Goal: Transaction & Acquisition: Purchase product/service

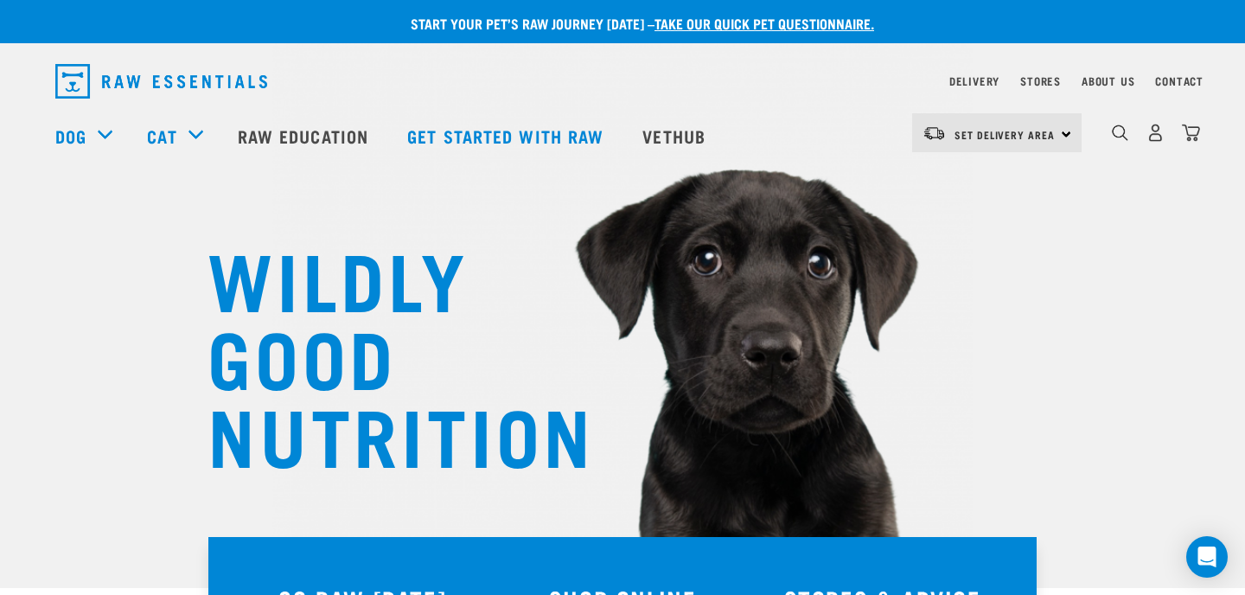
click at [1064, 135] on div "Set Delivery Area North Island South Island" at bounding box center [996, 132] width 169 height 39
click at [989, 179] on link "[GEOGRAPHIC_DATA]" at bounding box center [995, 182] width 166 height 38
click at [1155, 132] on img "dropdown navigation" at bounding box center [1156, 133] width 18 height 18
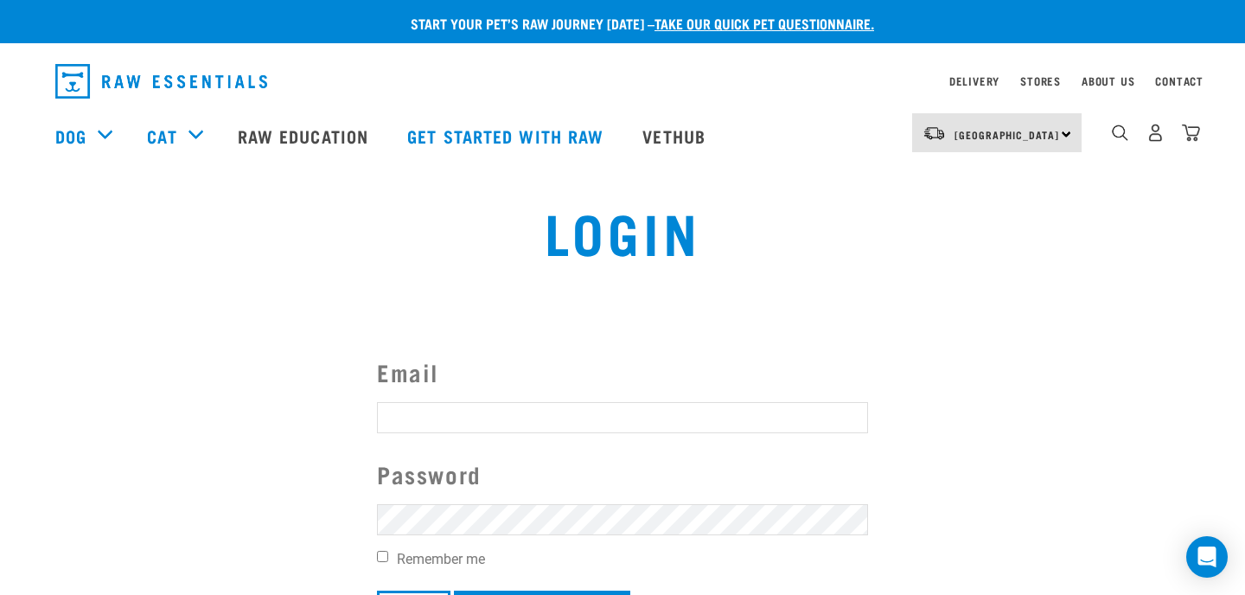
click at [400, 426] on input "Email" at bounding box center [622, 417] width 491 height 31
type input "[EMAIL_ADDRESS][DOMAIN_NAME]"
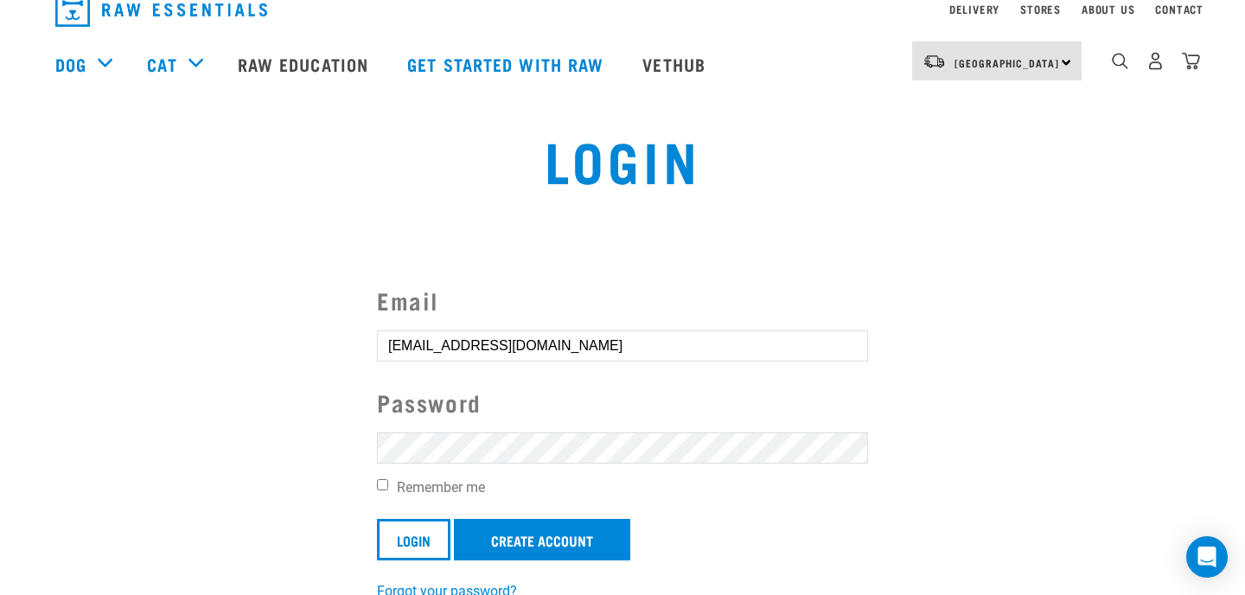
scroll to position [97, 0]
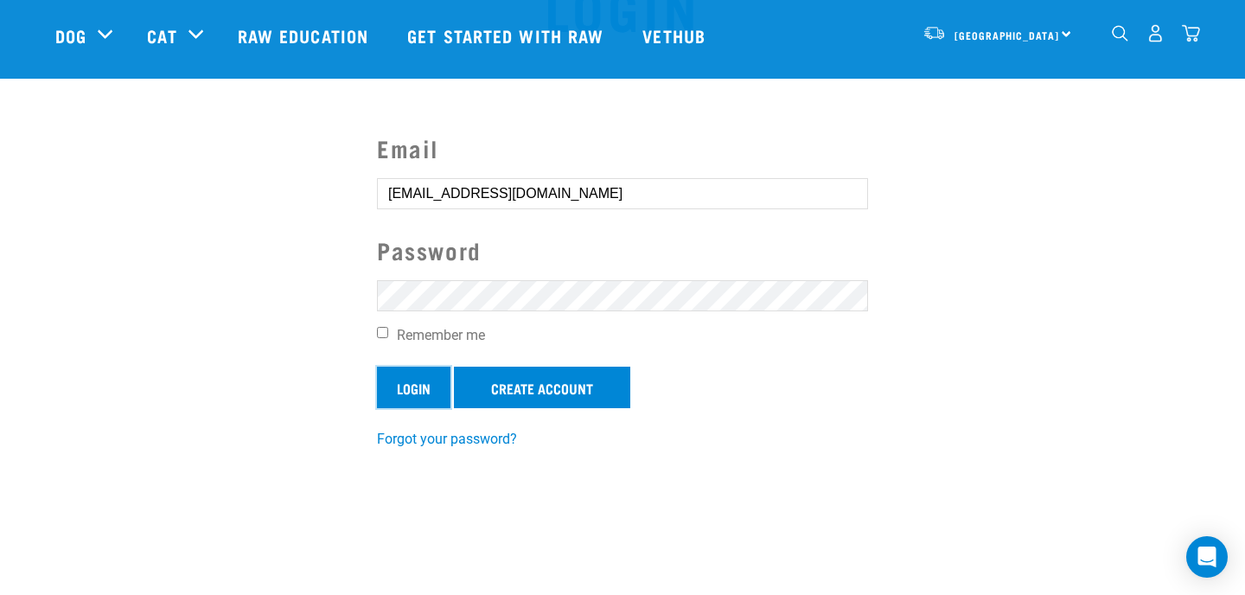
click at [426, 387] on input "Login" at bounding box center [414, 388] width 74 height 42
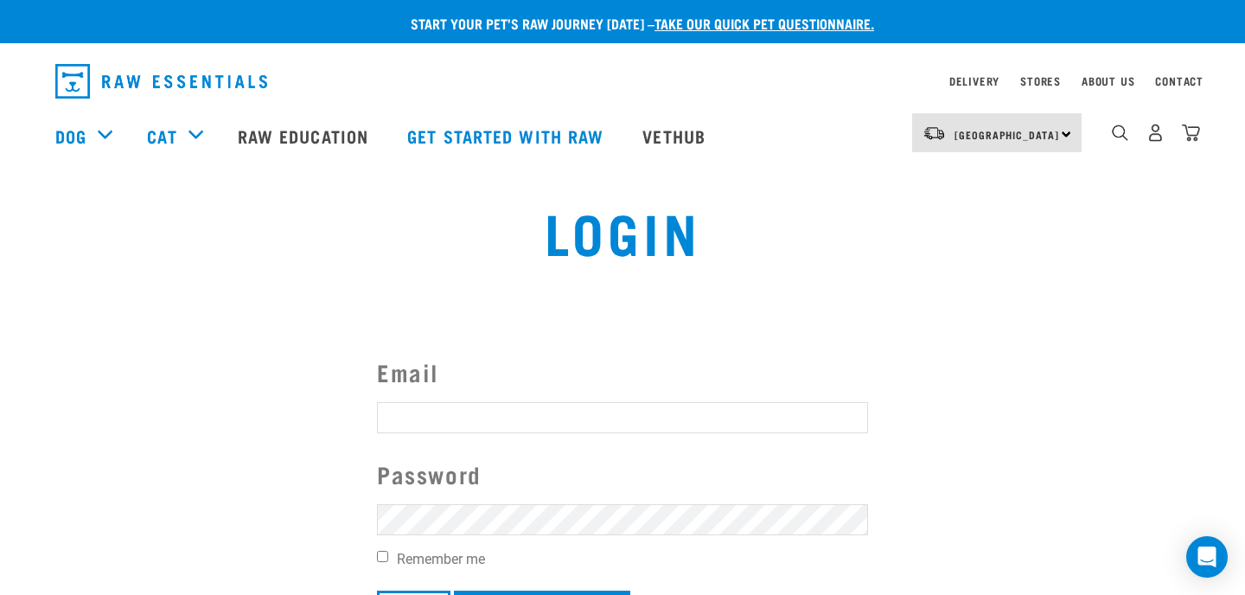
click at [0, 419] on article "Invalid username or password." at bounding box center [0, 297] width 0 height 595
click at [40, 265] on button "delete" at bounding box center [30, 255] width 17 height 17
click at [406, 423] on input "Email" at bounding box center [622, 417] width 491 height 31
type input "misohugh@gmail.com"
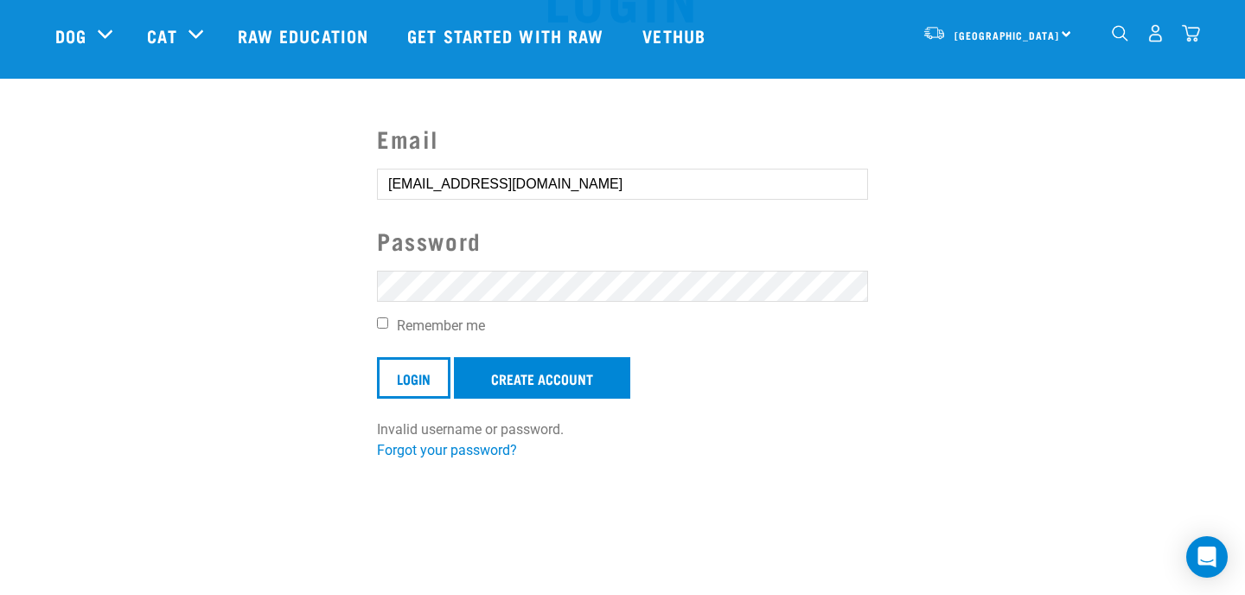
scroll to position [117, 0]
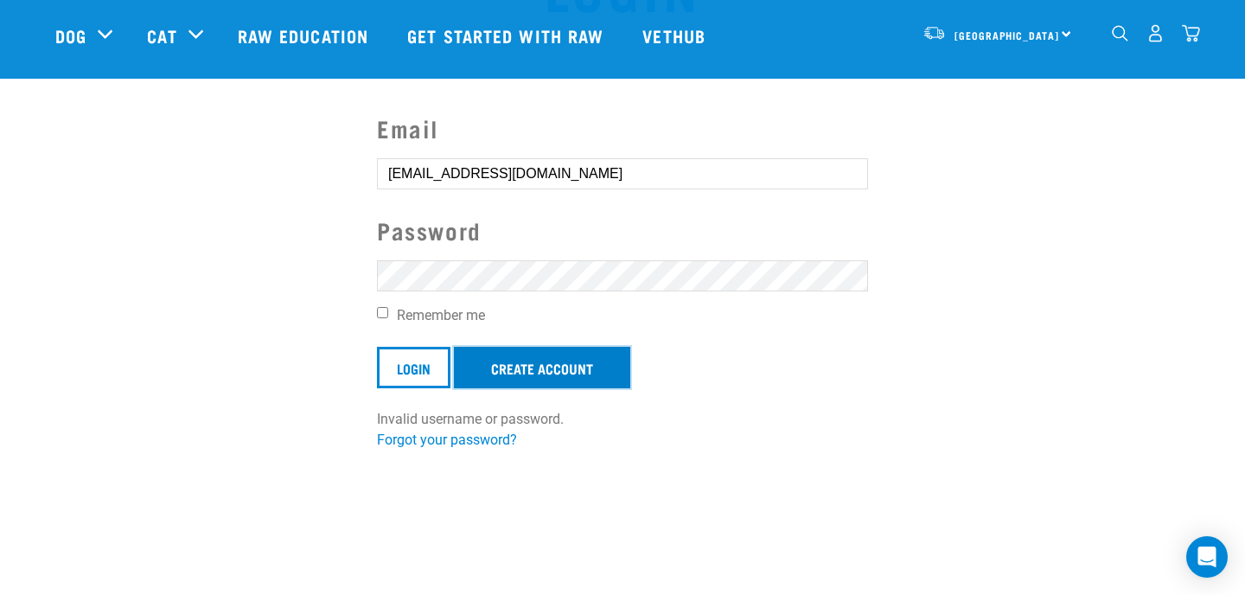
click at [577, 365] on link "Create Account" at bounding box center [542, 368] width 176 height 42
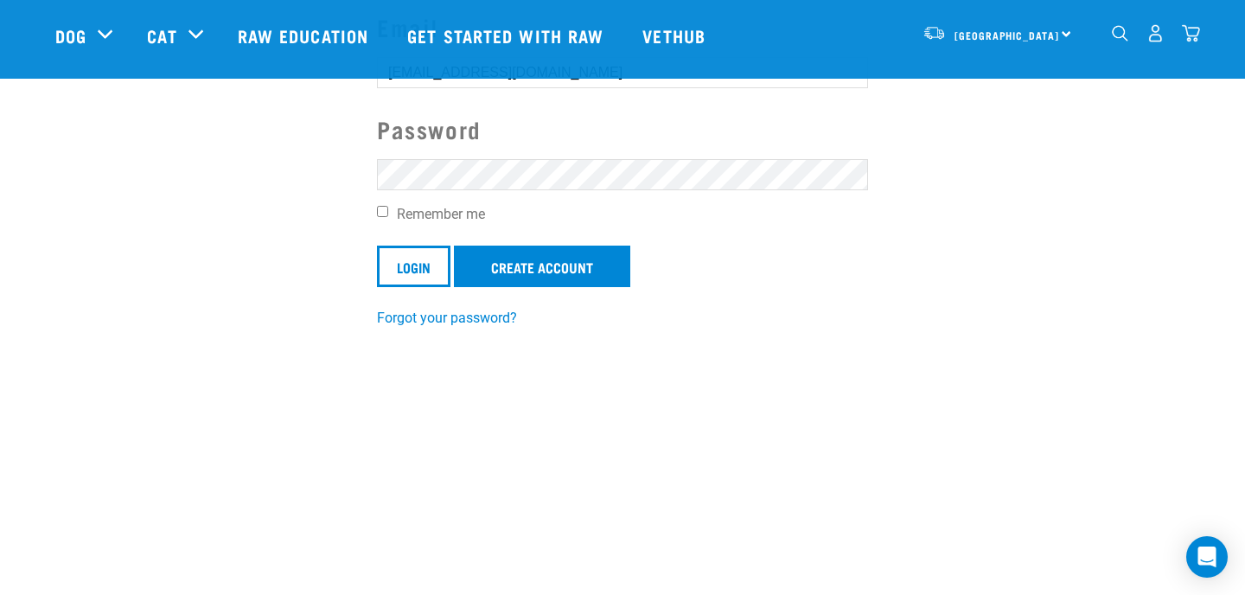
scroll to position [194, 0]
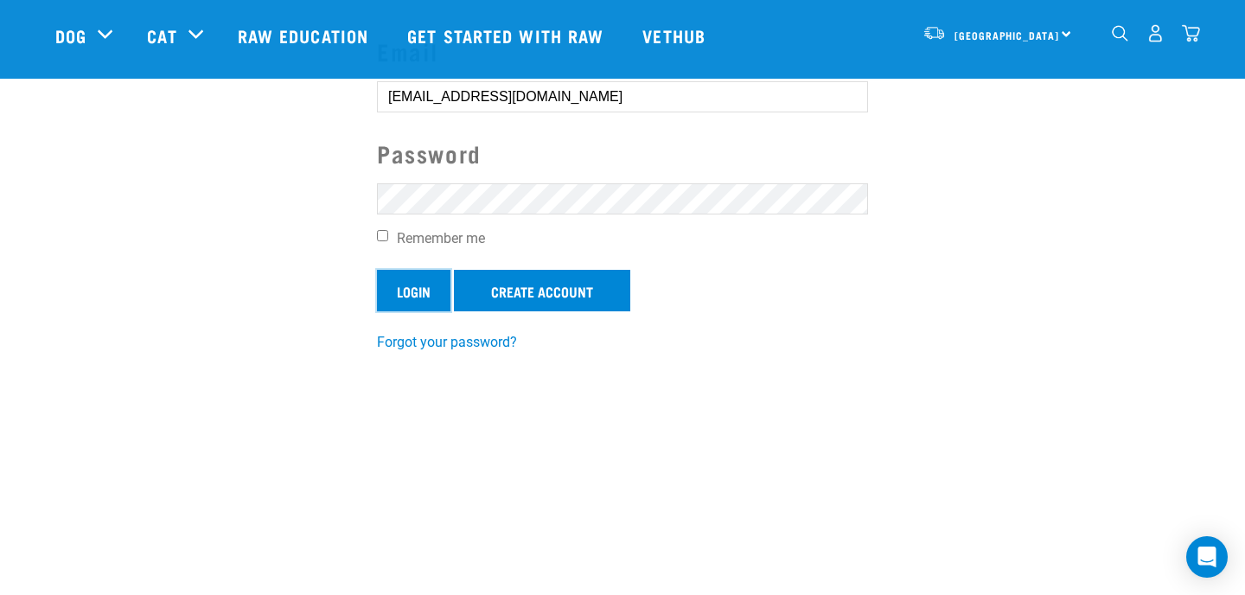
click at [423, 294] on input "Login" at bounding box center [414, 291] width 74 height 42
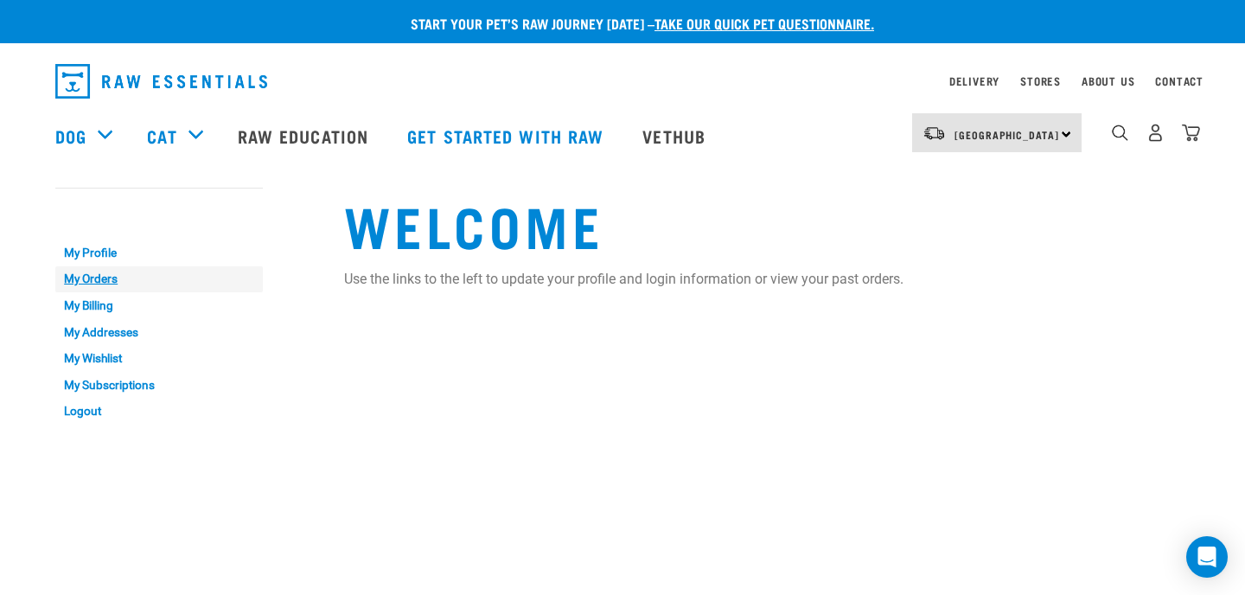
click at [99, 279] on link "My Orders" at bounding box center [159, 279] width 208 height 27
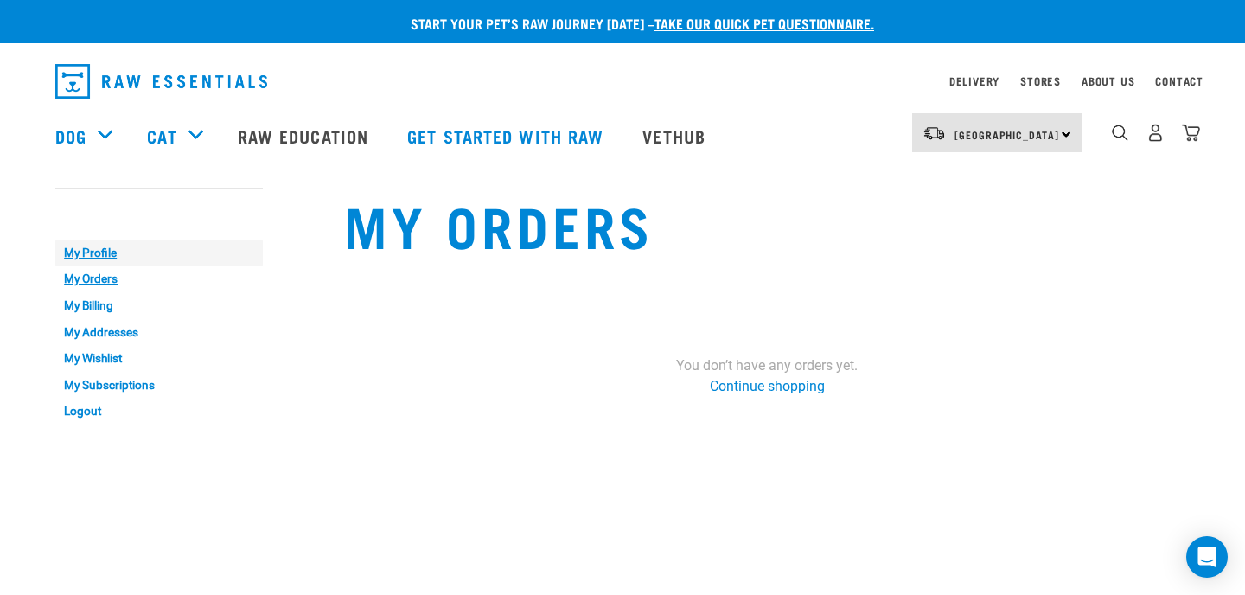
click at [104, 249] on link "My Profile" at bounding box center [159, 253] width 208 height 27
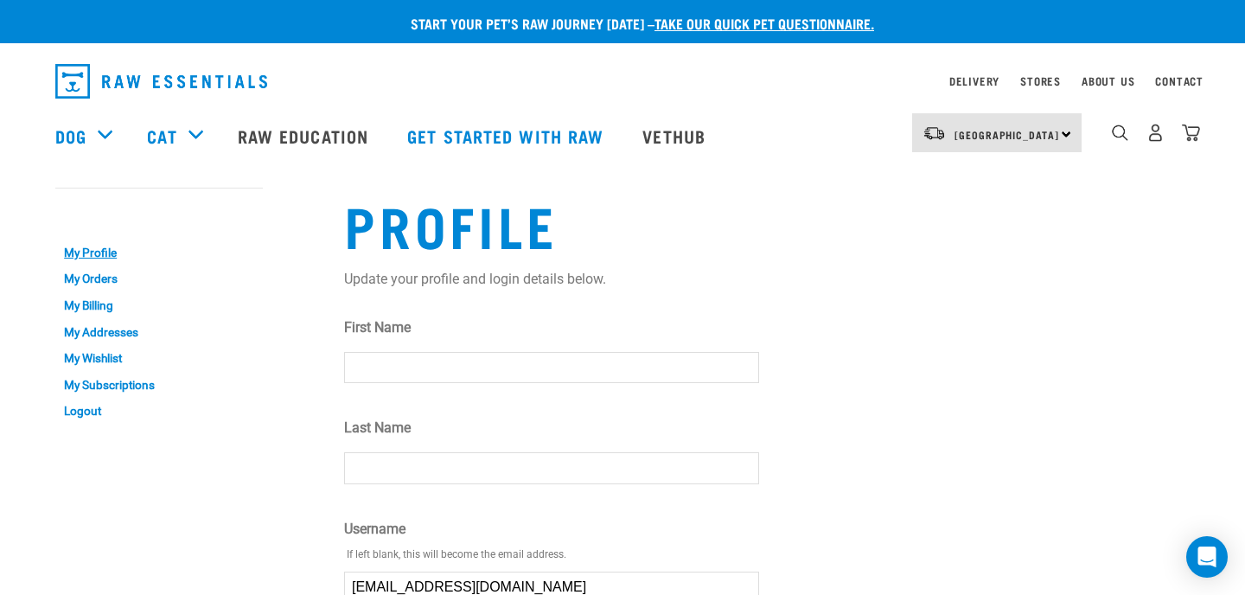
click at [389, 366] on input "First Name" at bounding box center [551, 367] width 415 height 31
type input "[PERSON_NAME]"
type input "Bloomfield"
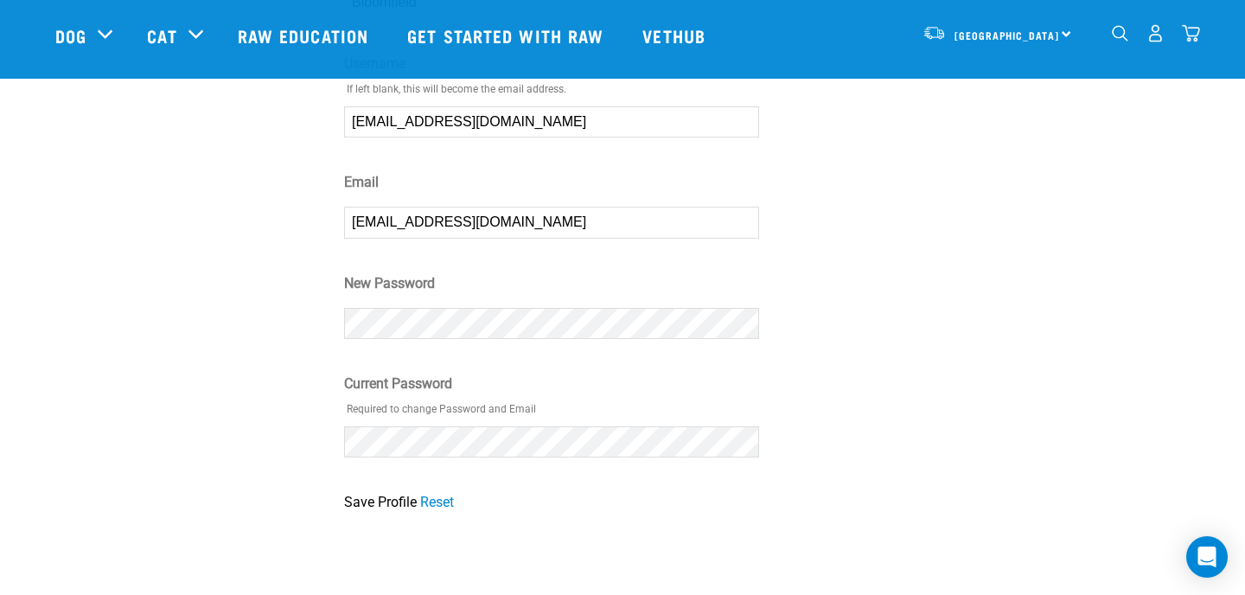
scroll to position [341, 0]
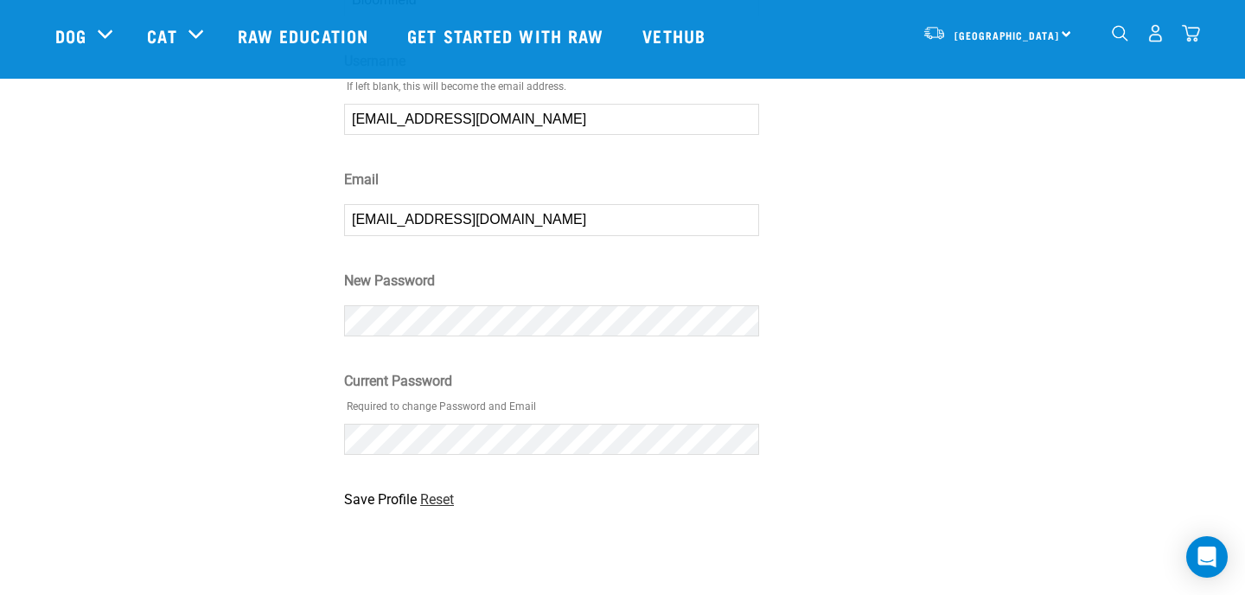
click at [444, 501] on link "Reset" at bounding box center [437, 499] width 34 height 16
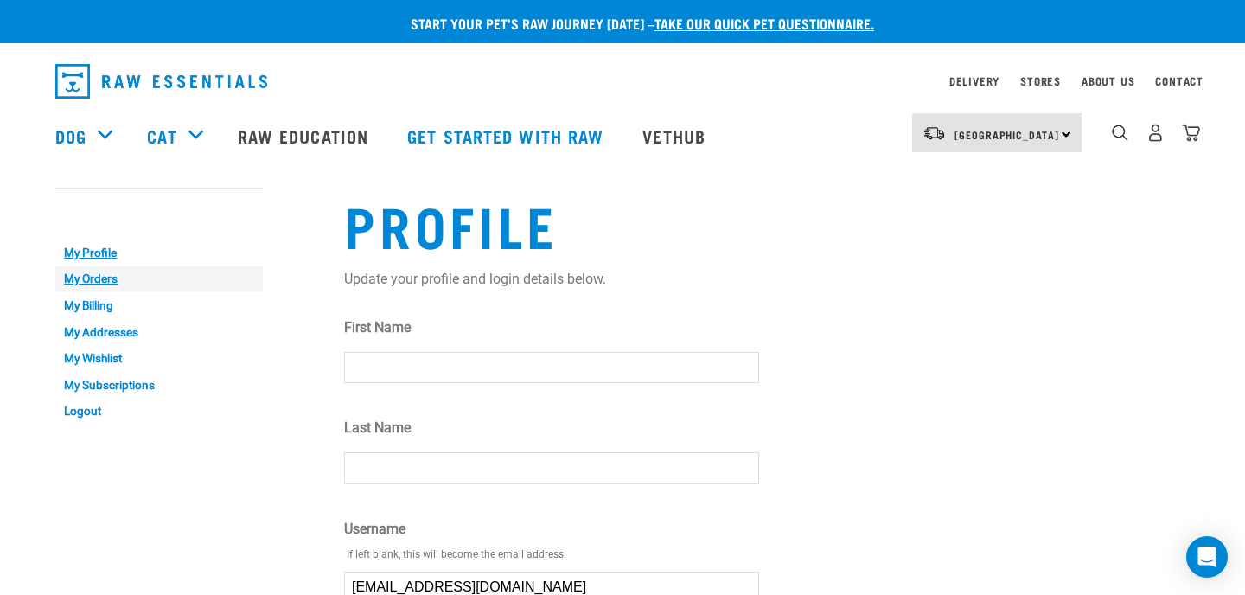
click at [94, 277] on link "My Orders" at bounding box center [159, 279] width 208 height 27
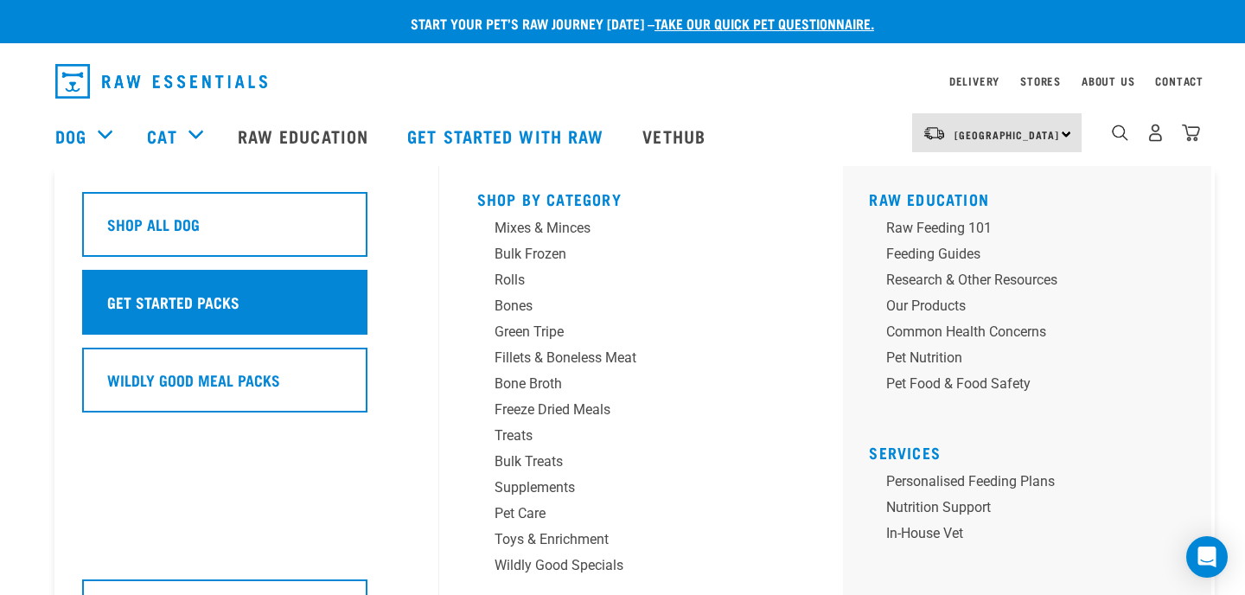
click at [165, 283] on div "Get Started Packs" at bounding box center [224, 302] width 285 height 65
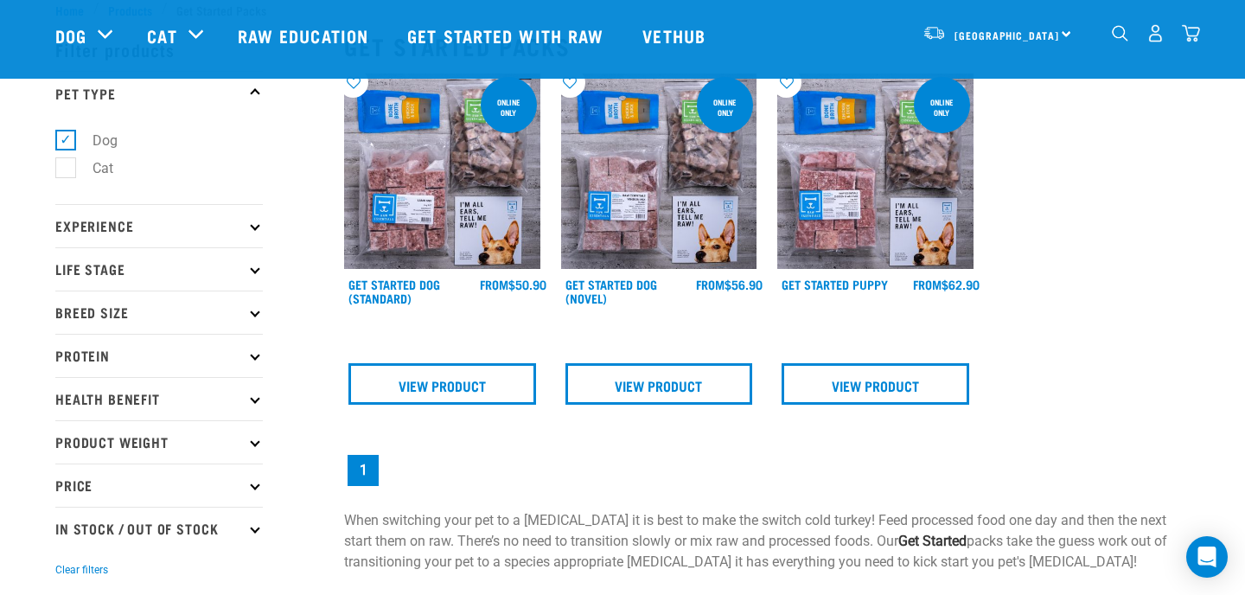
scroll to position [54, 0]
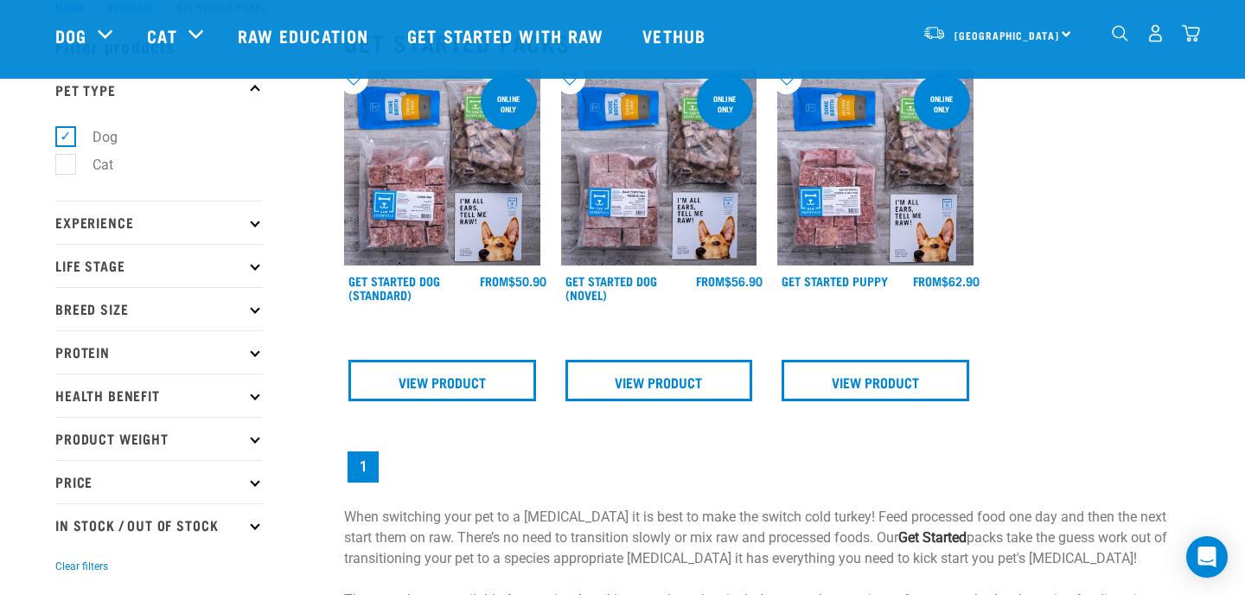
click at [459, 191] on img at bounding box center [442, 168] width 196 height 196
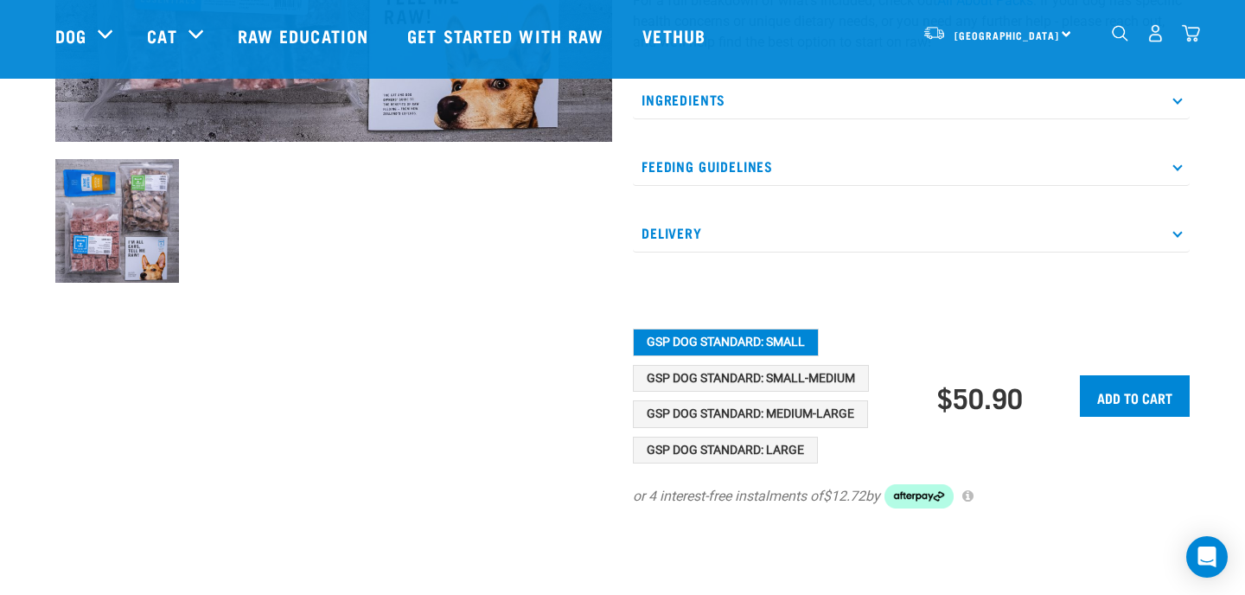
scroll to position [559, 0]
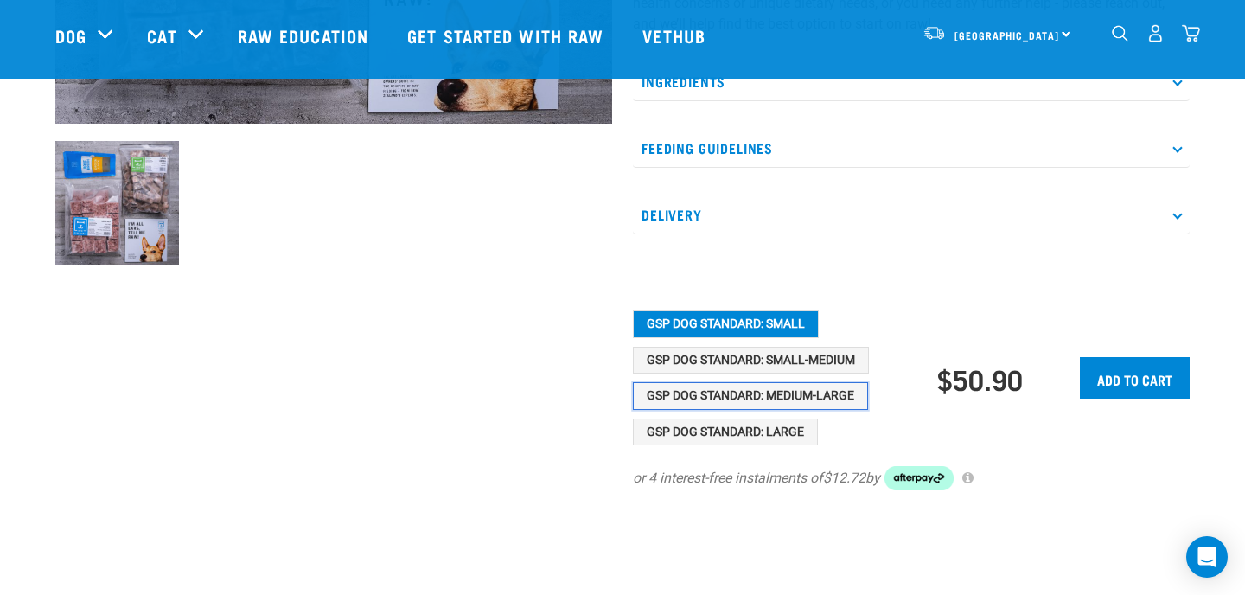
click at [796, 393] on button "GSP Dog Standard: Medium-Large" at bounding box center [750, 396] width 235 height 28
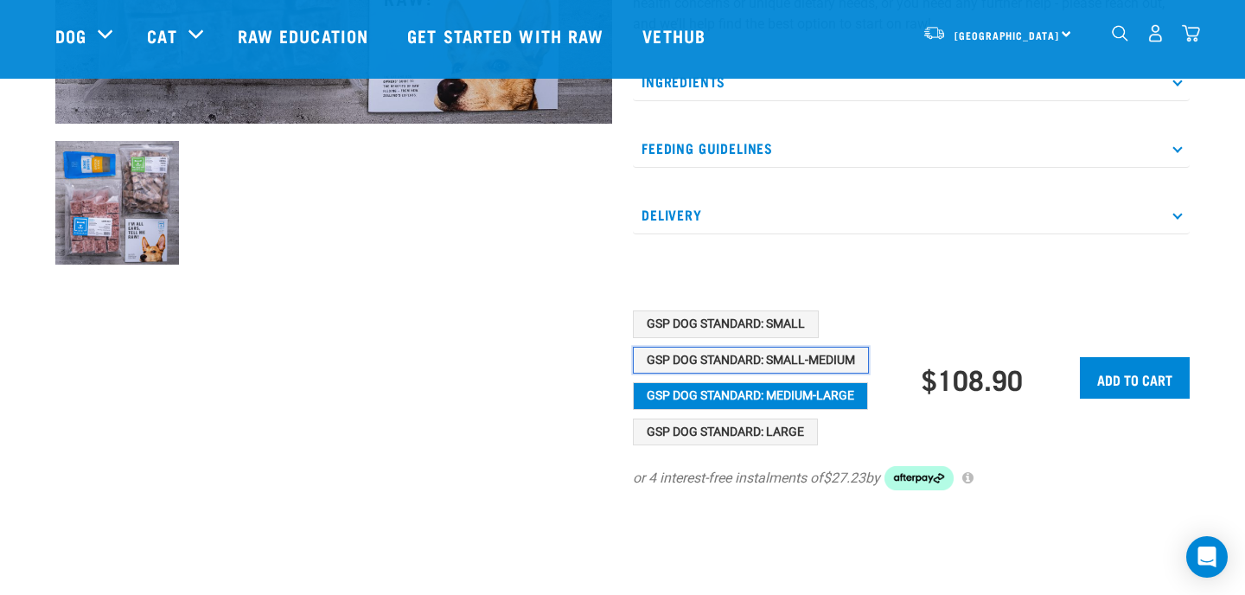
click at [792, 369] on button "GSP Dog Standard: Small-Medium" at bounding box center [751, 361] width 236 height 28
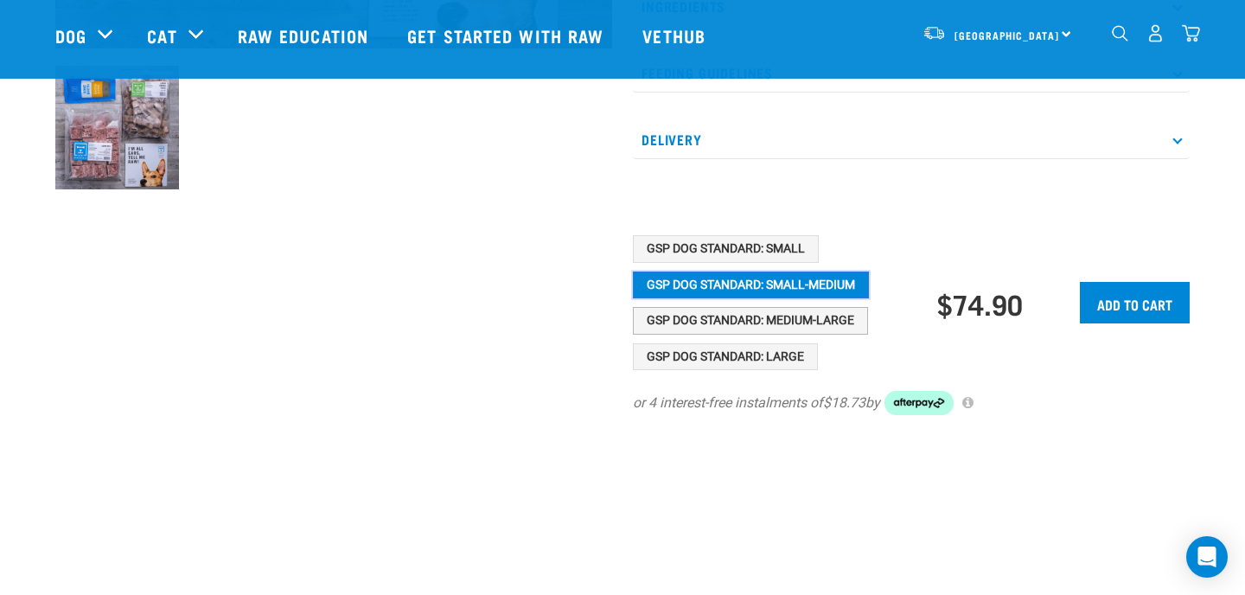
scroll to position [623, 0]
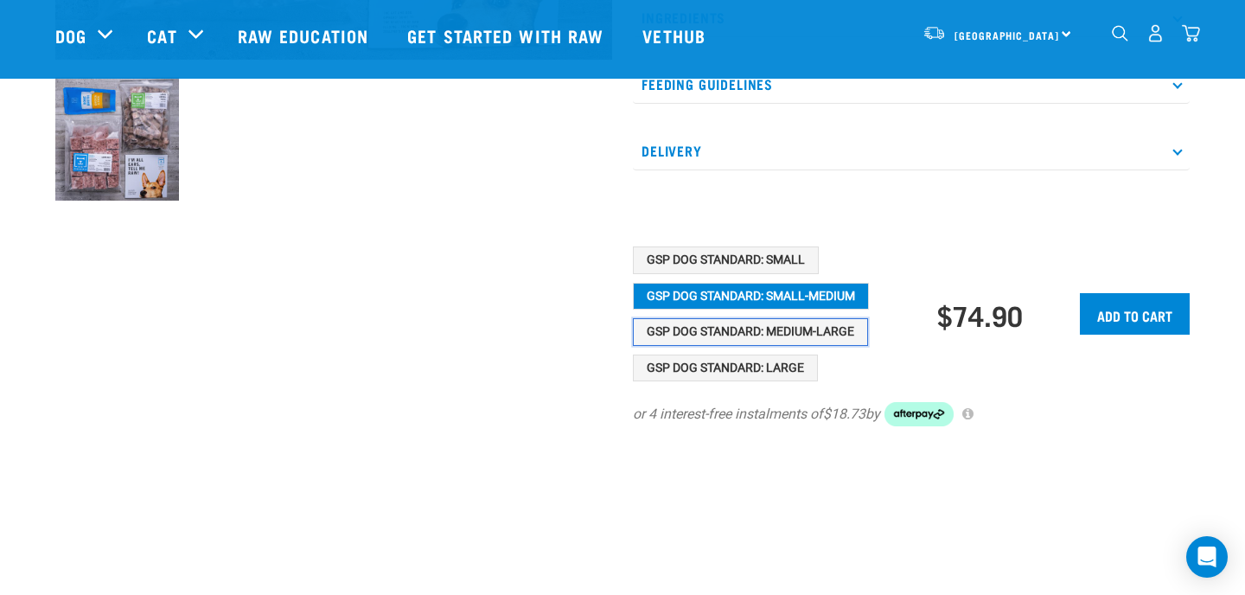
click at [735, 336] on button "GSP Dog Standard: Medium-Large" at bounding box center [750, 332] width 235 height 28
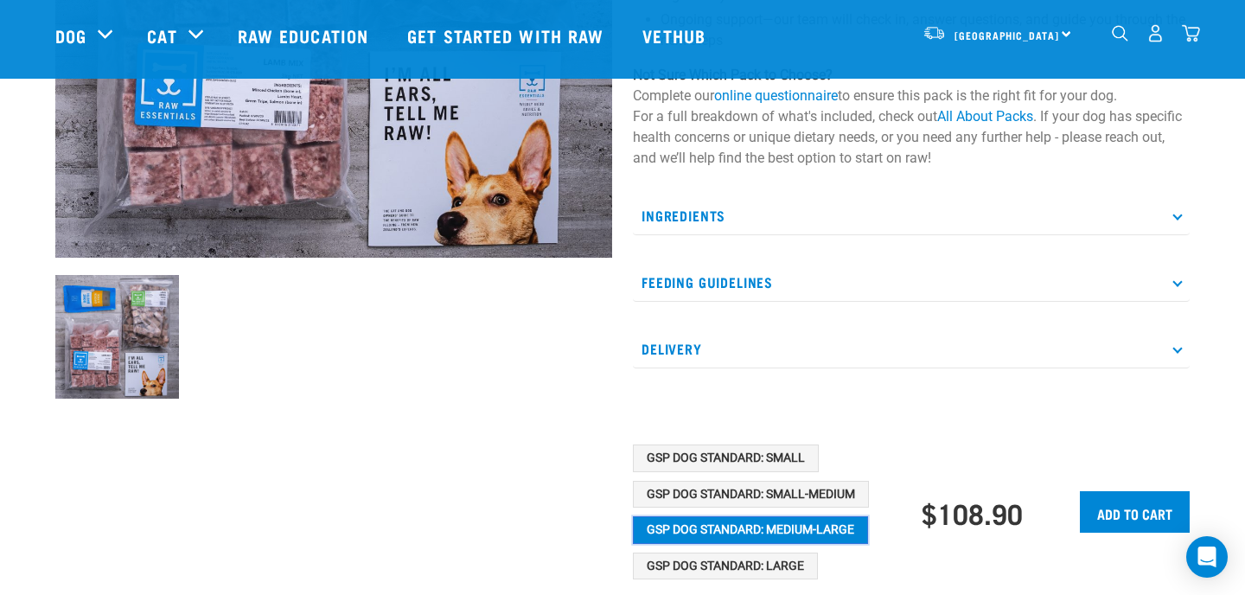
scroll to position [451, 0]
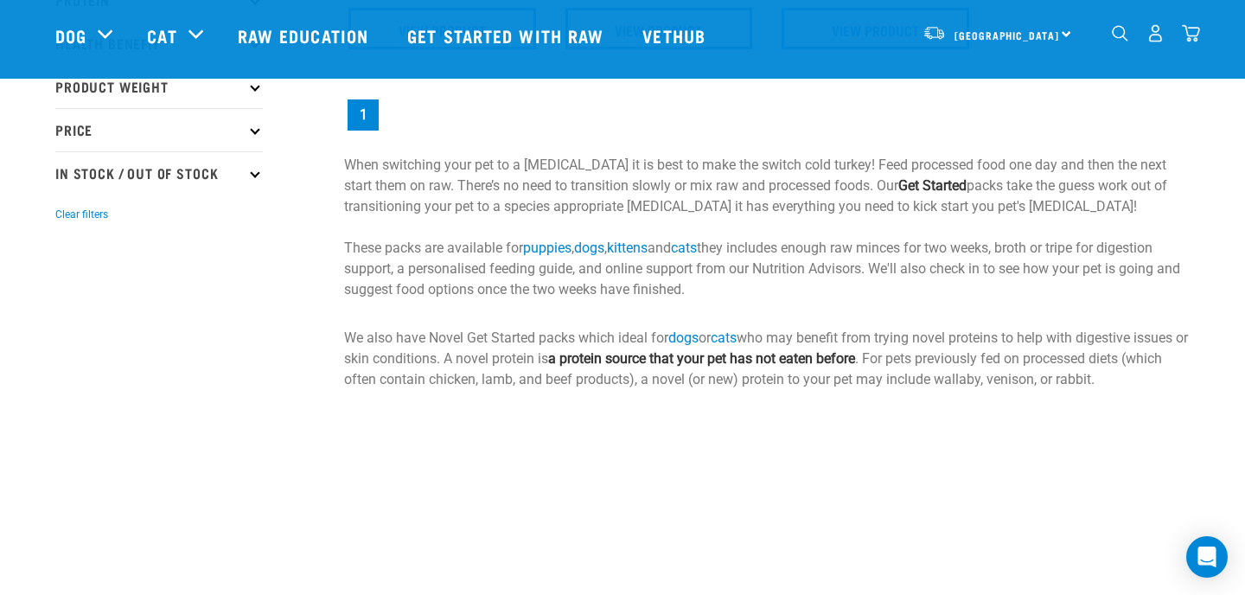
scroll to position [210, 0]
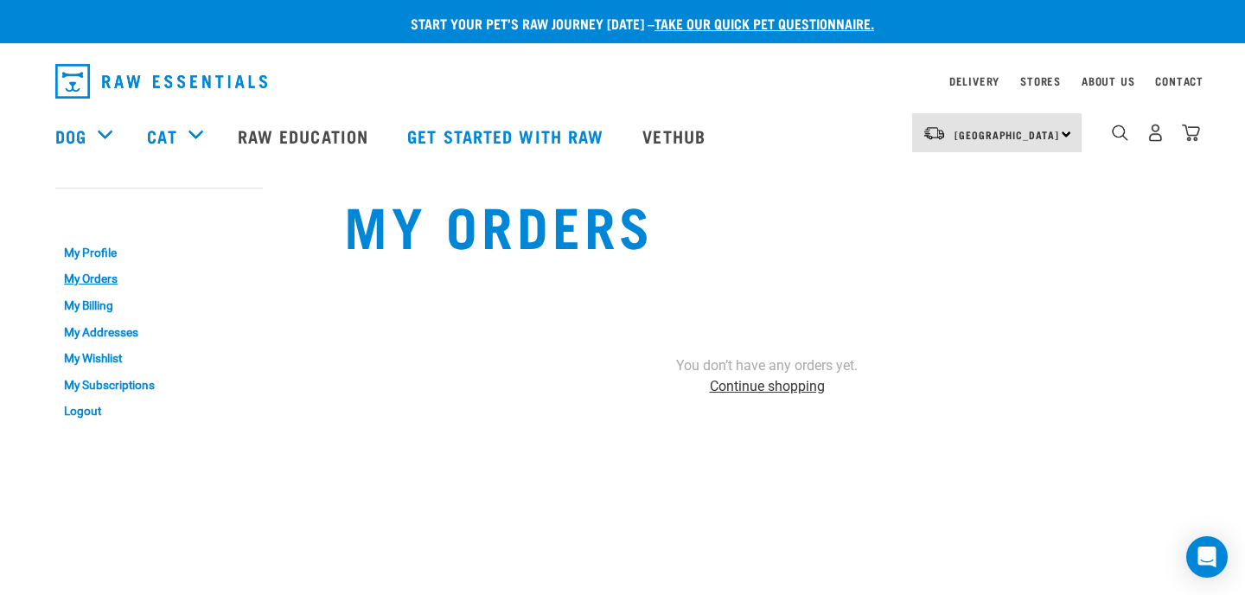
click at [777, 390] on link "Continue shopping" at bounding box center [767, 386] width 115 height 16
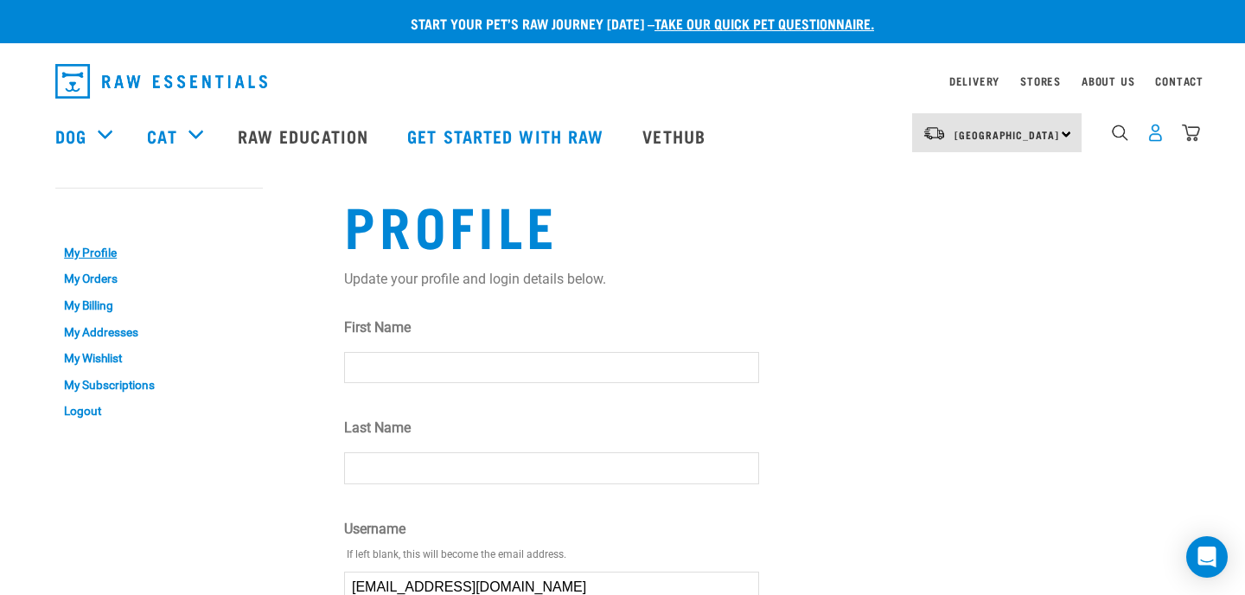
click at [1154, 131] on img "dropdown navigation" at bounding box center [1156, 133] width 18 height 18
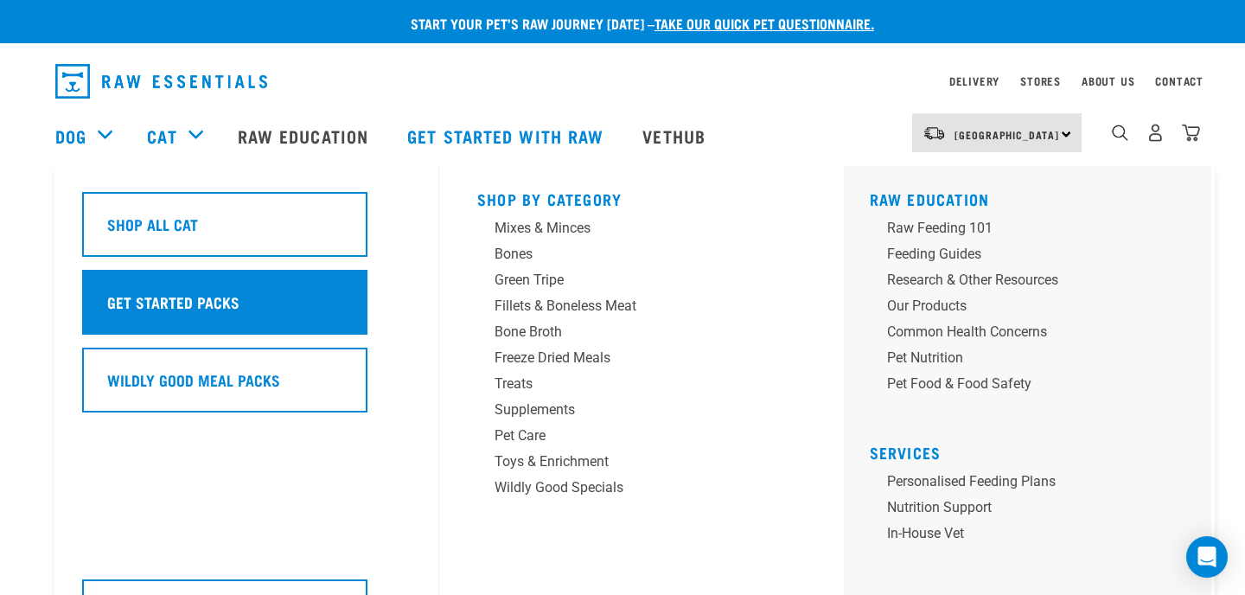
click at [178, 310] on h5 "Get Started Packs" at bounding box center [173, 302] width 132 height 22
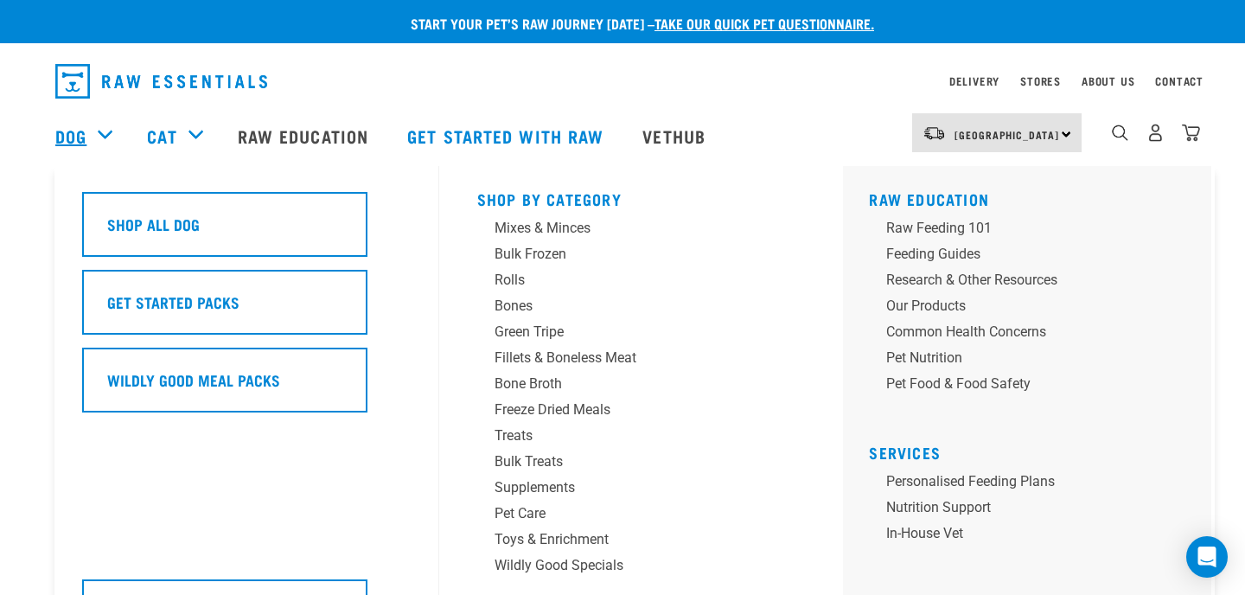
click at [78, 128] on link "Dog" at bounding box center [70, 136] width 31 height 26
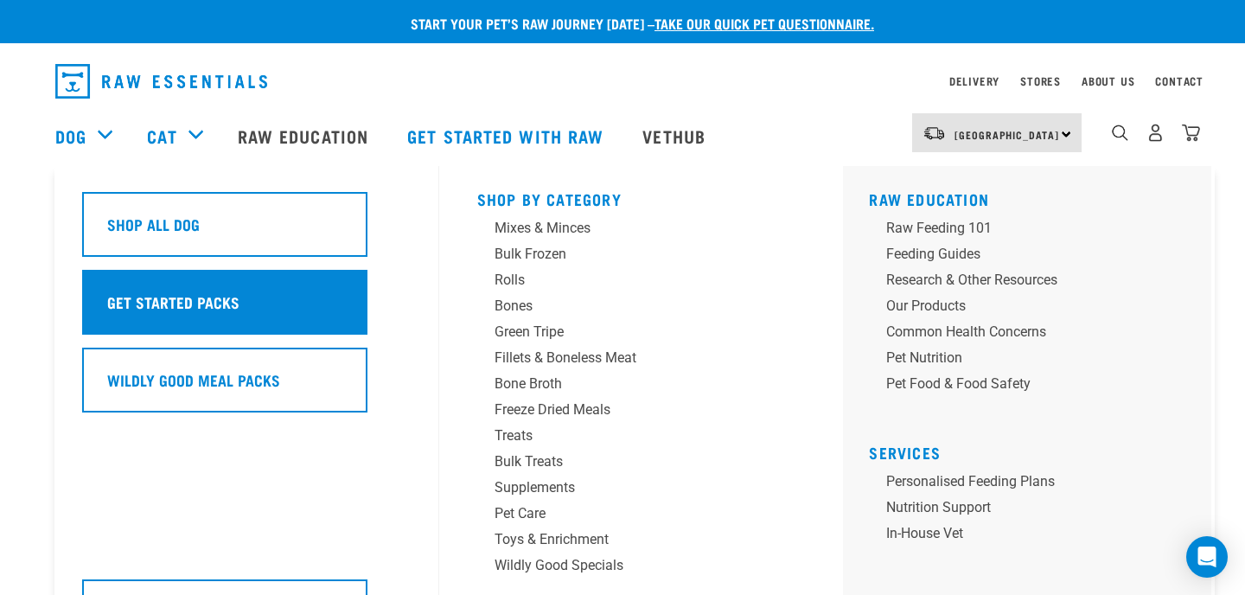
click at [155, 296] on h5 "Get Started Packs" at bounding box center [173, 302] width 132 height 22
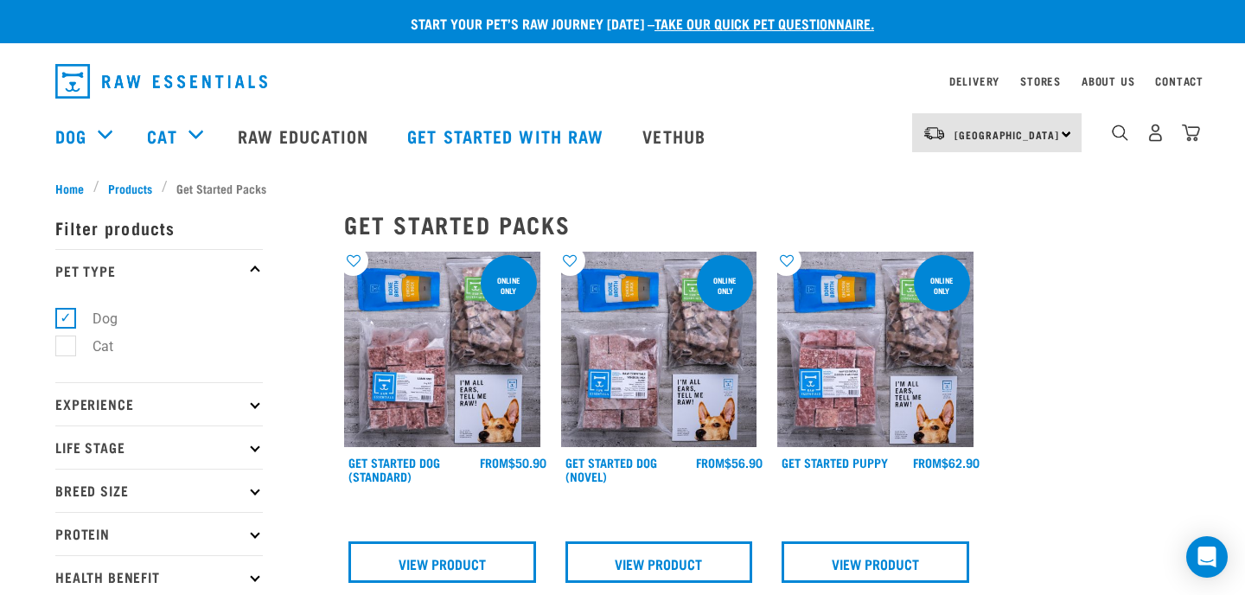
click at [465, 373] on img at bounding box center [442, 350] width 196 height 196
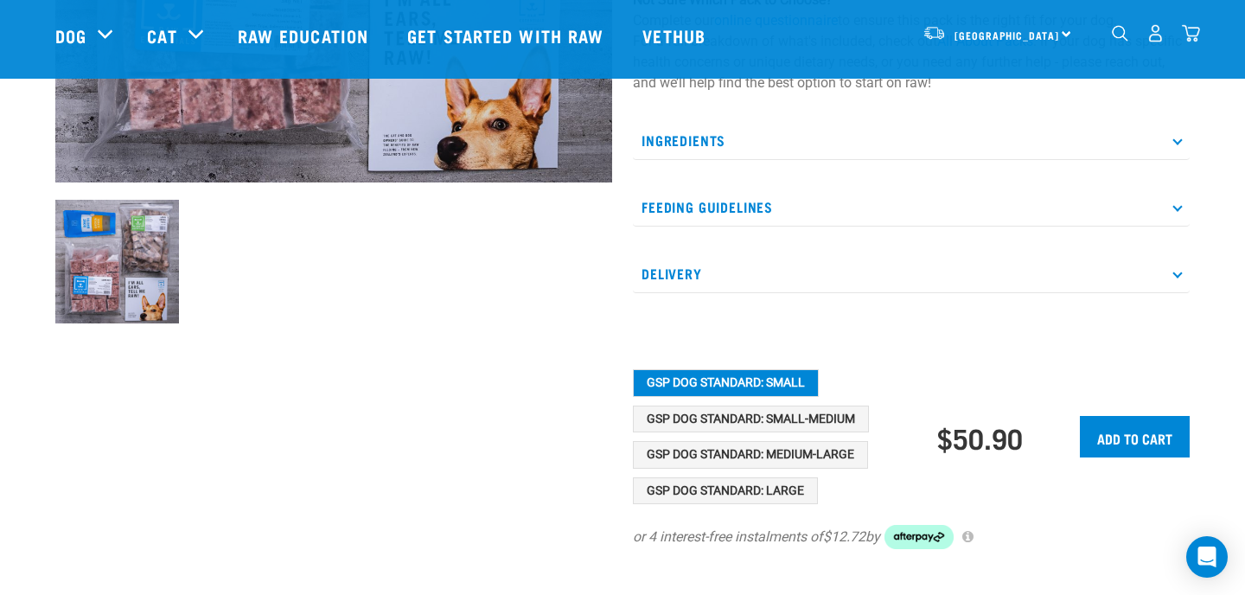
scroll to position [507, 0]
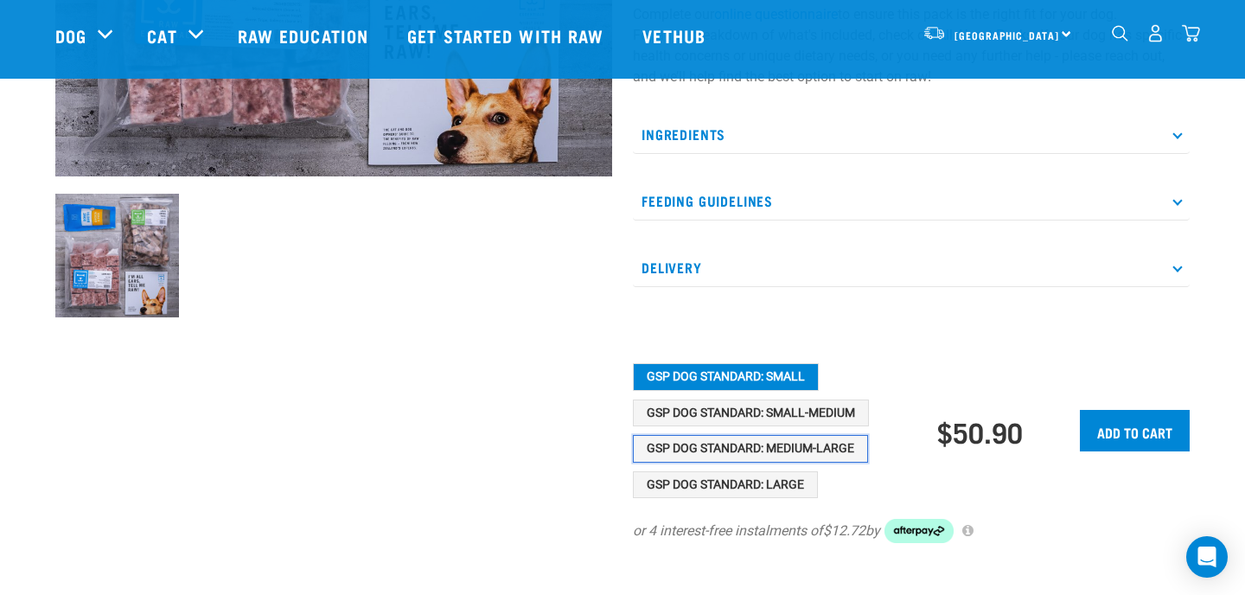
click at [796, 452] on button "GSP Dog Standard: Medium-Large" at bounding box center [750, 449] width 235 height 28
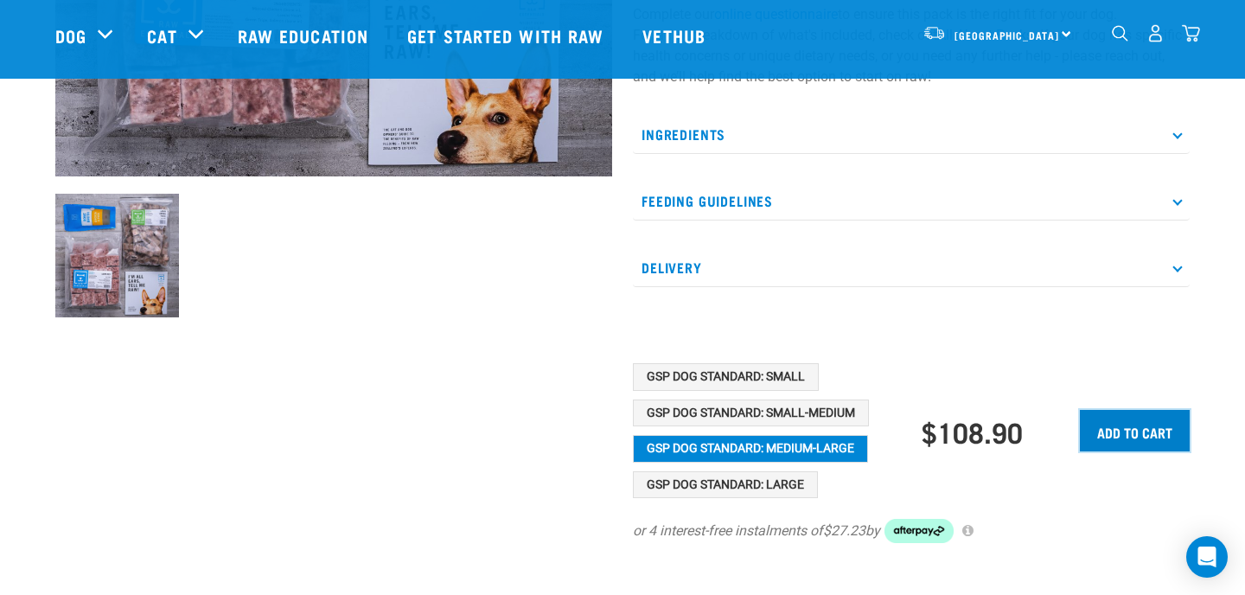
click at [1111, 440] on input "Add to cart" at bounding box center [1135, 431] width 110 height 42
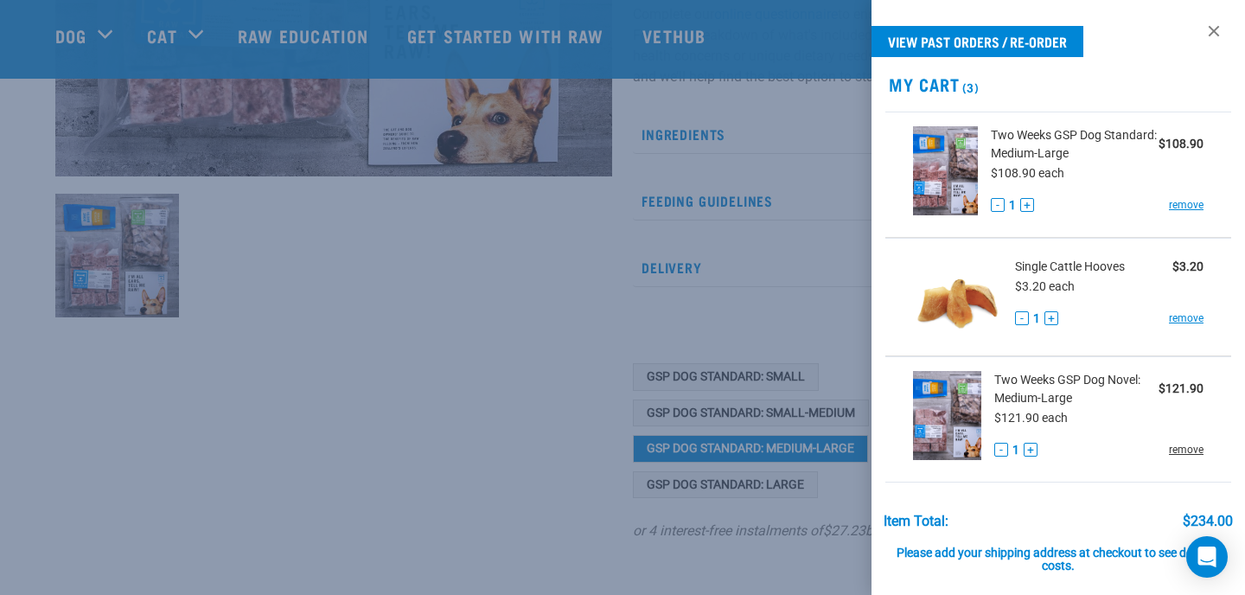
click at [1195, 452] on link "remove" at bounding box center [1186, 450] width 35 height 16
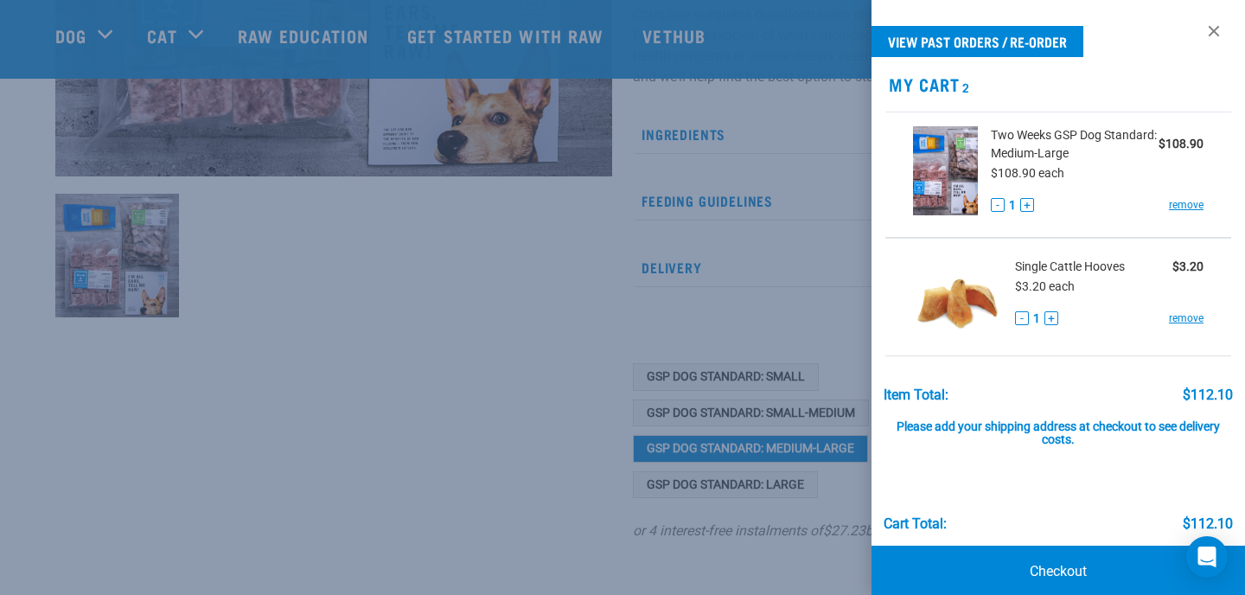
scroll to position [23, 0]
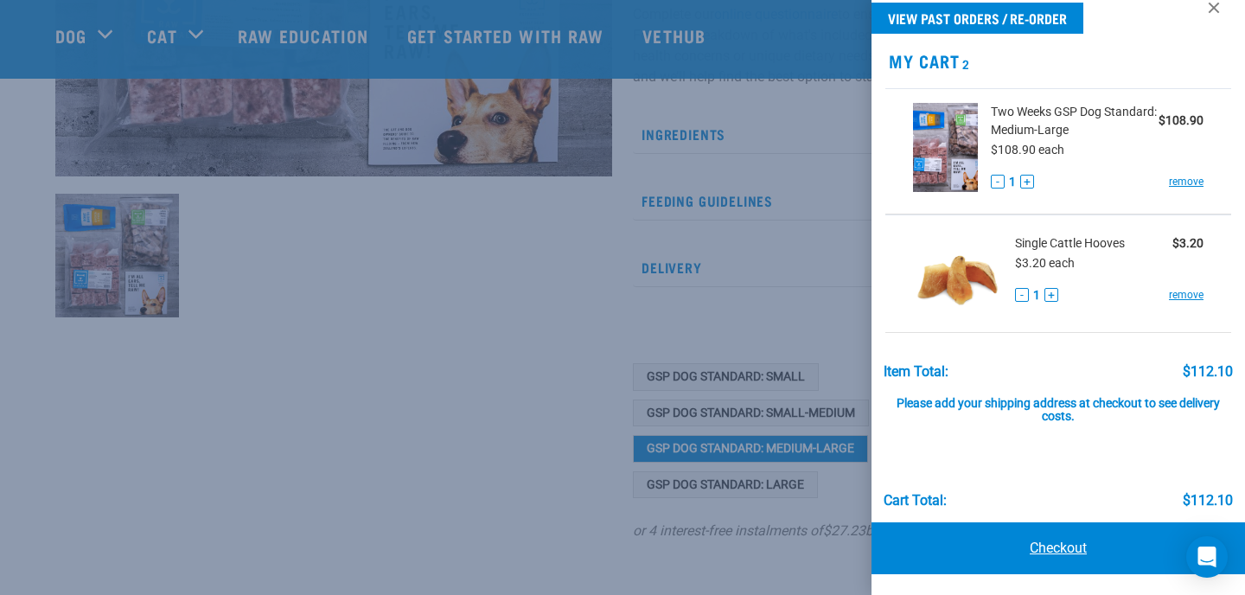
click at [1052, 551] on link "Checkout" at bounding box center [1059, 548] width 374 height 52
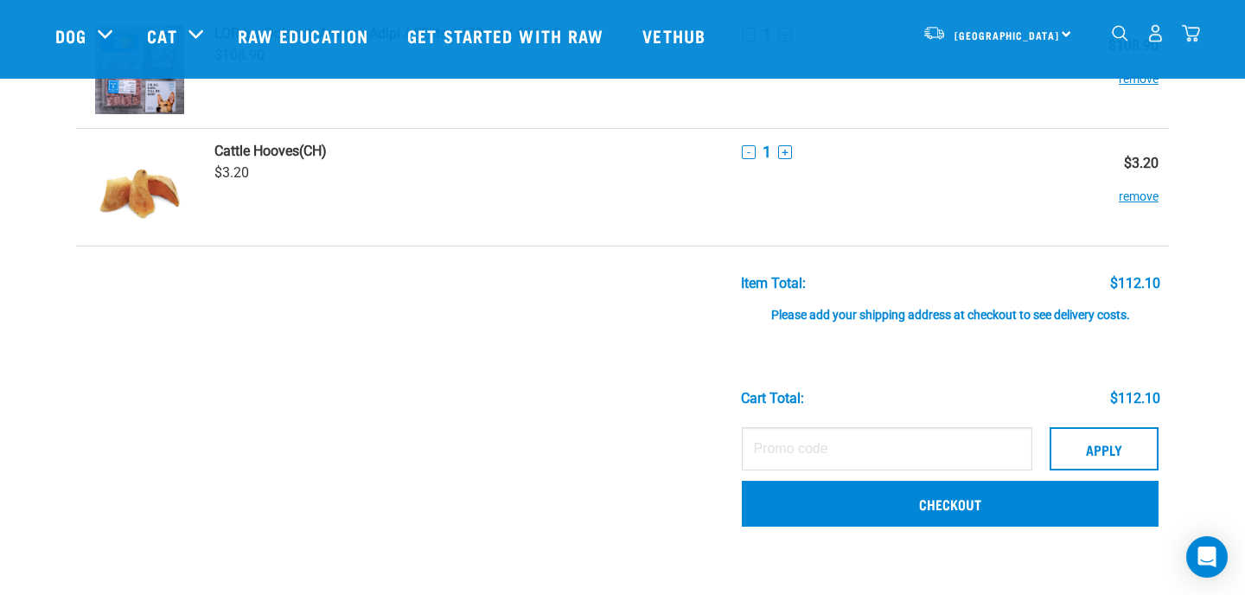
scroll to position [146, 0]
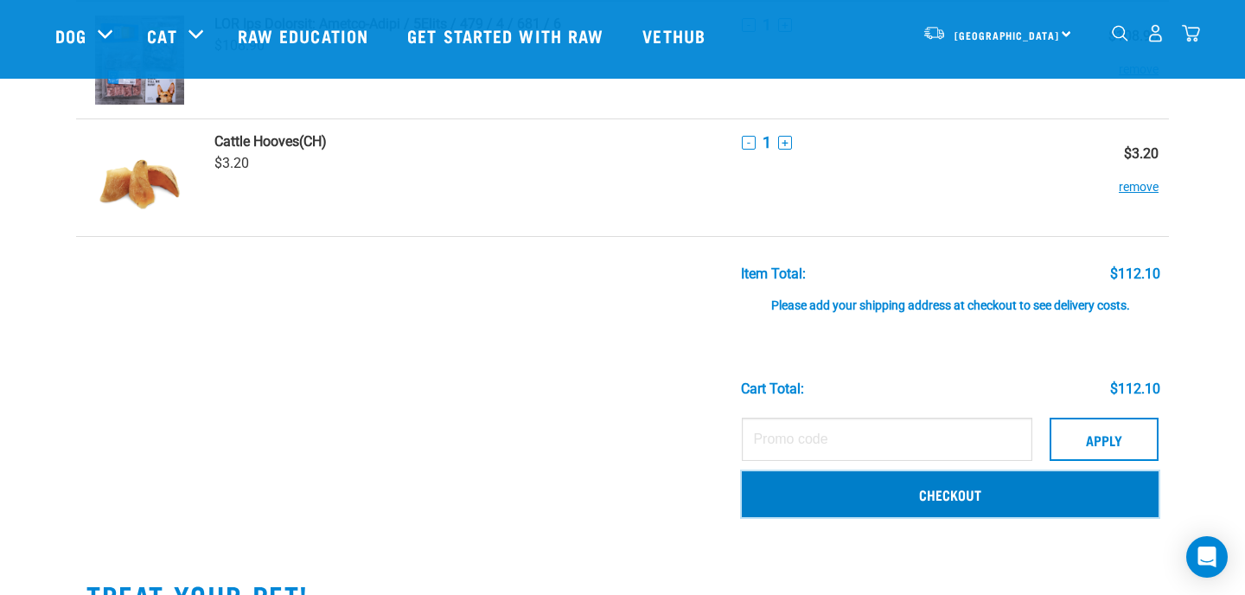
click at [988, 497] on link "Checkout" at bounding box center [950, 493] width 417 height 45
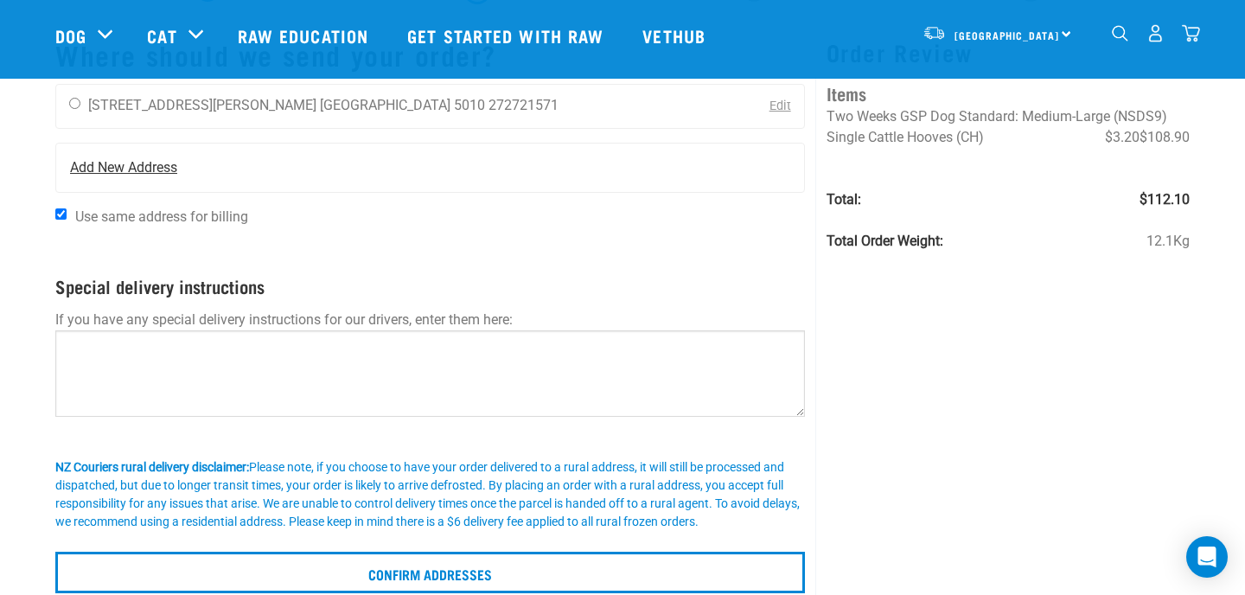
scroll to position [104, 0]
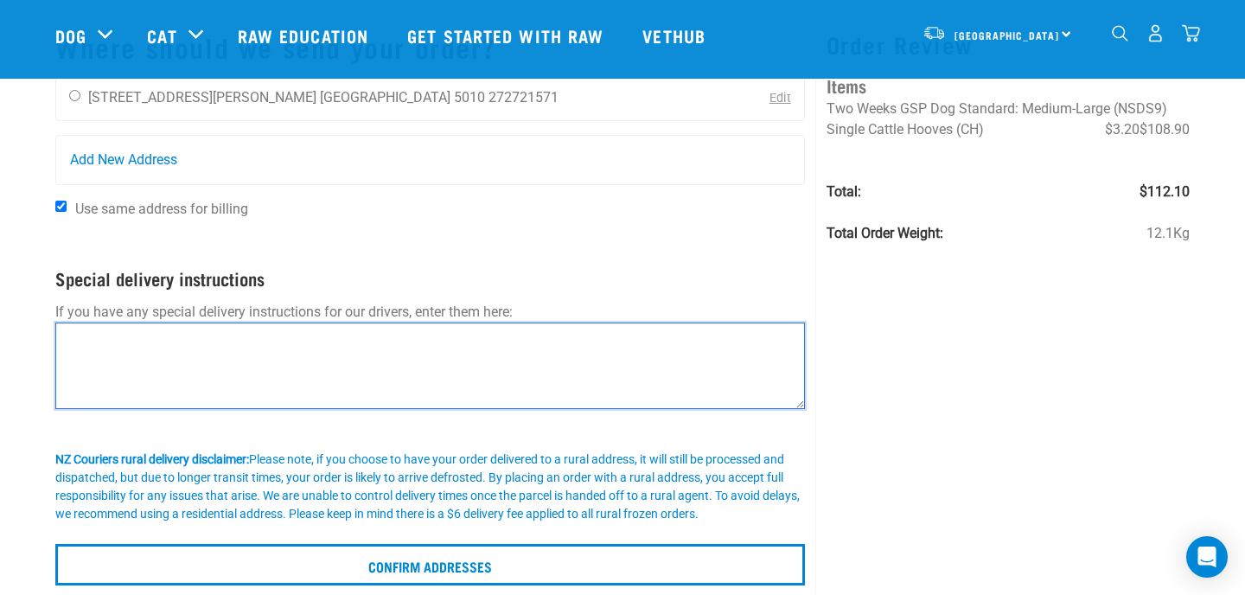
click at [124, 347] on textarea at bounding box center [430, 366] width 750 height 86
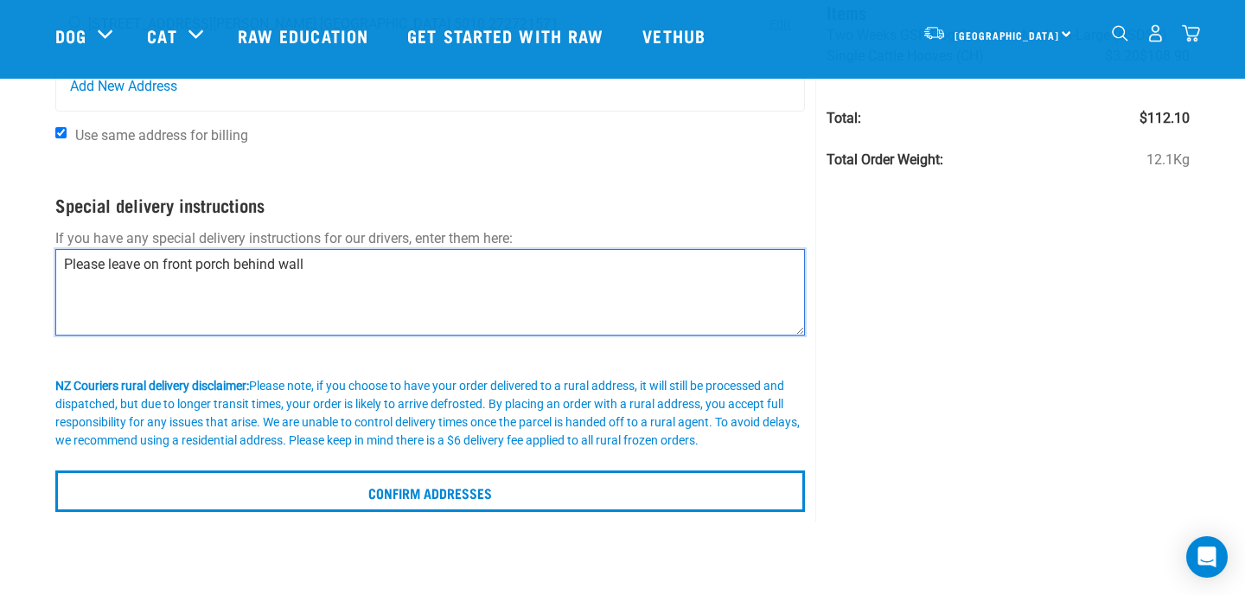
scroll to position [180, 0]
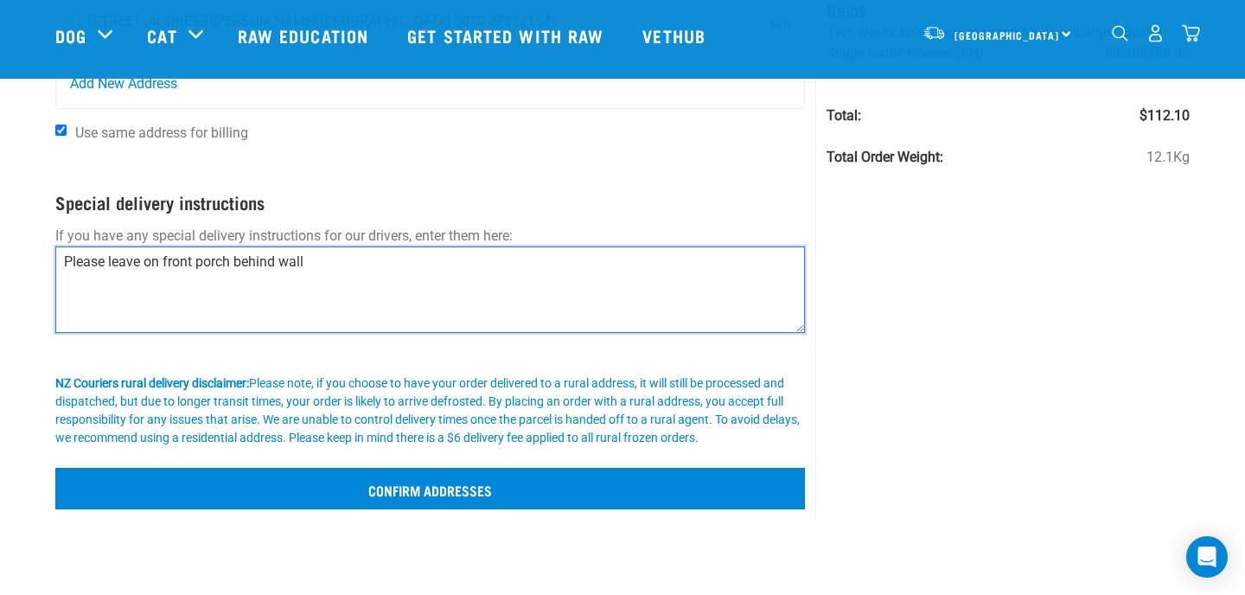
type textarea "Please leave on front porch behind wall"
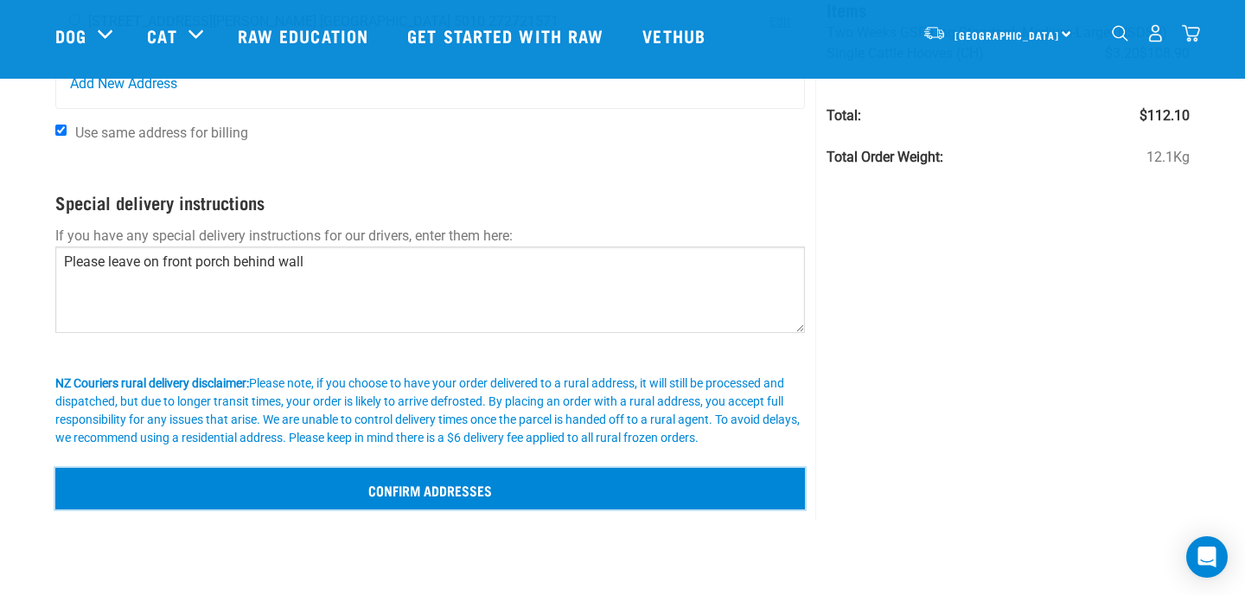
click at [423, 494] on input "Confirm addresses" at bounding box center [430, 489] width 750 height 42
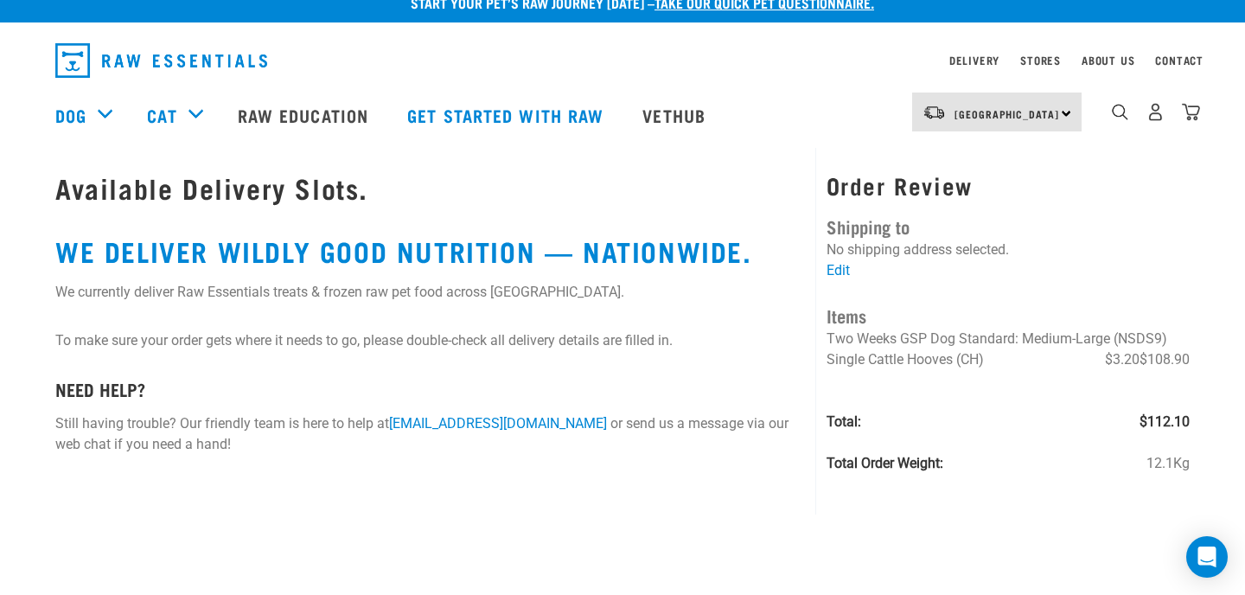
scroll to position [11, 0]
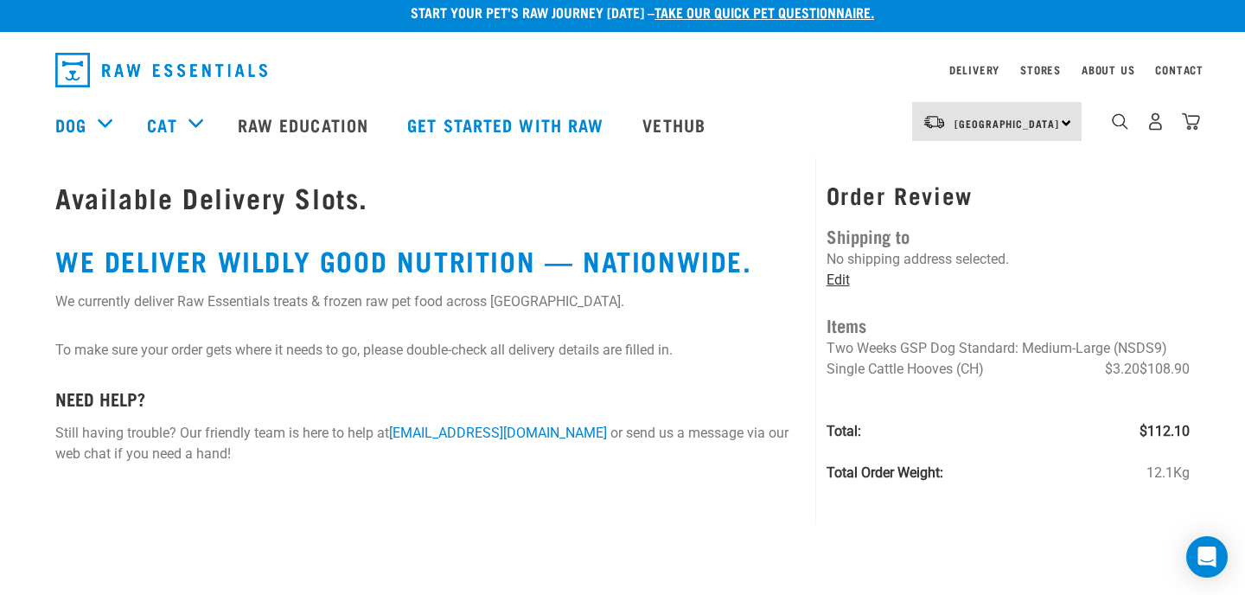
click at [837, 284] on link "Edit" at bounding box center [838, 280] width 23 height 16
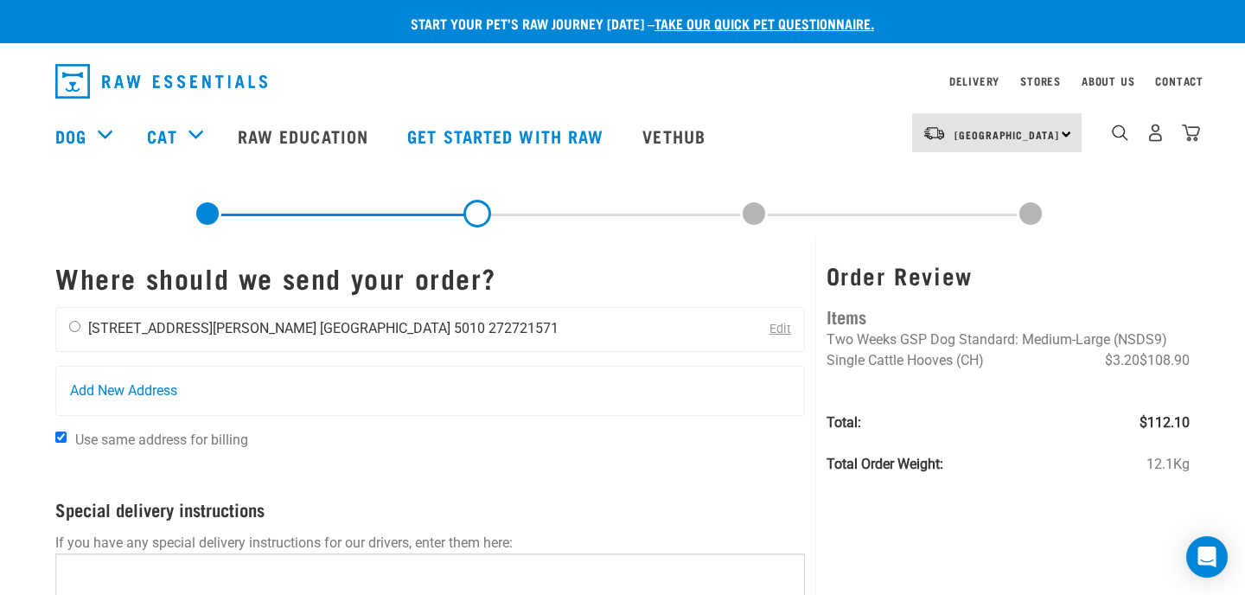
click at [74, 326] on input "radio" at bounding box center [74, 326] width 11 height 11
radio input "true"
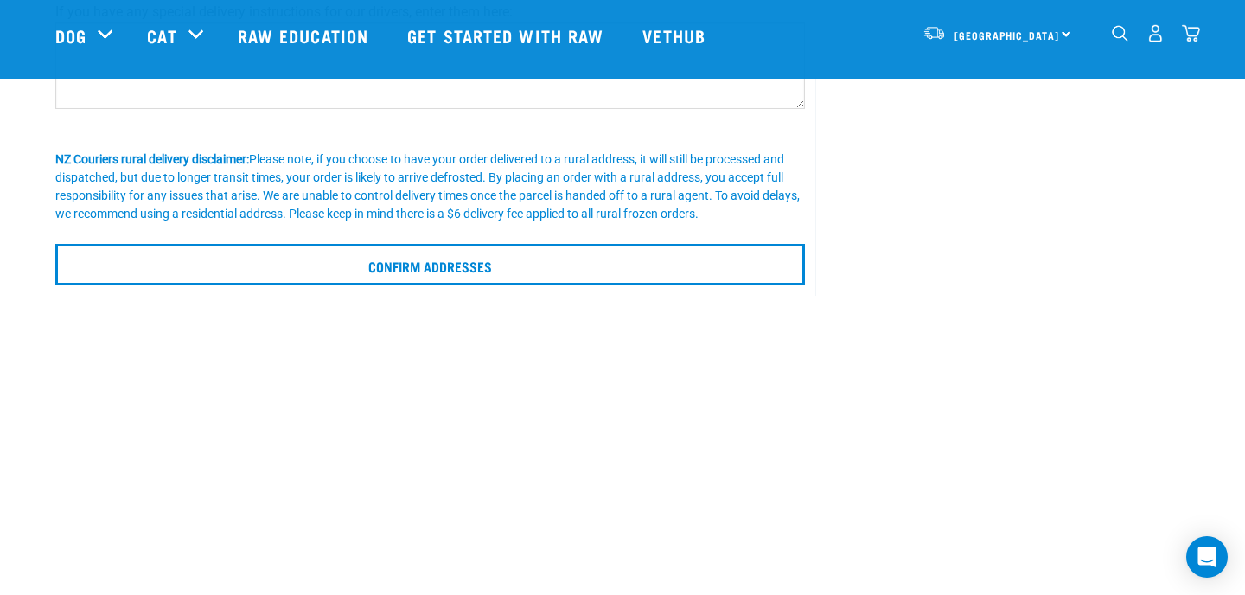
scroll to position [389, 0]
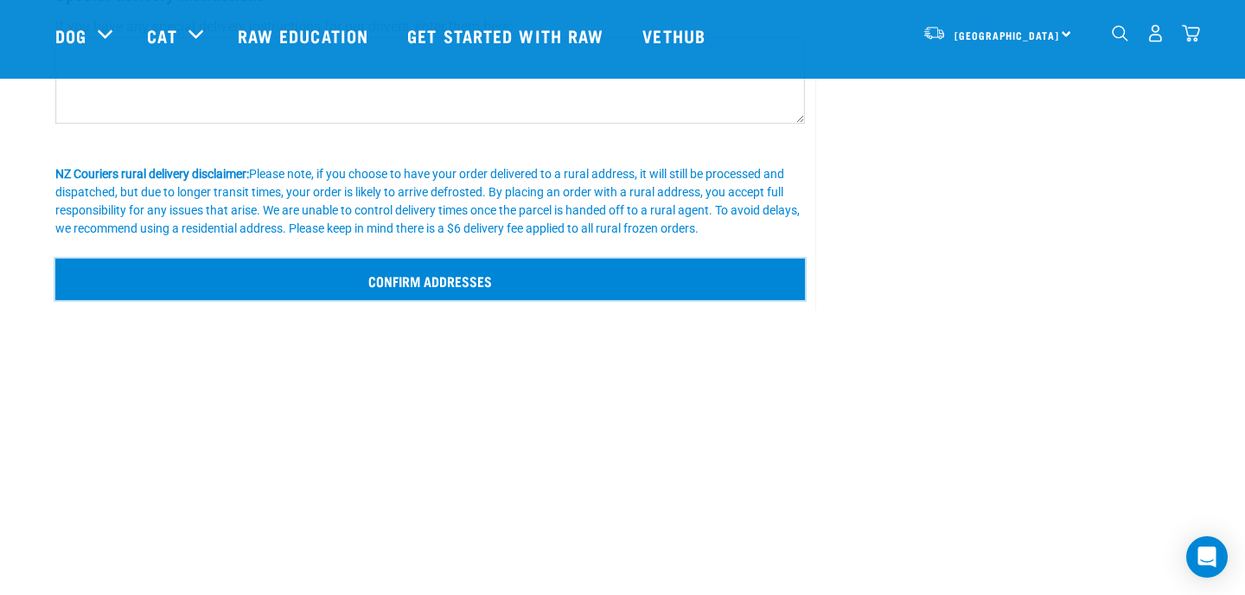
click at [451, 275] on input "Confirm addresses" at bounding box center [430, 280] width 750 height 42
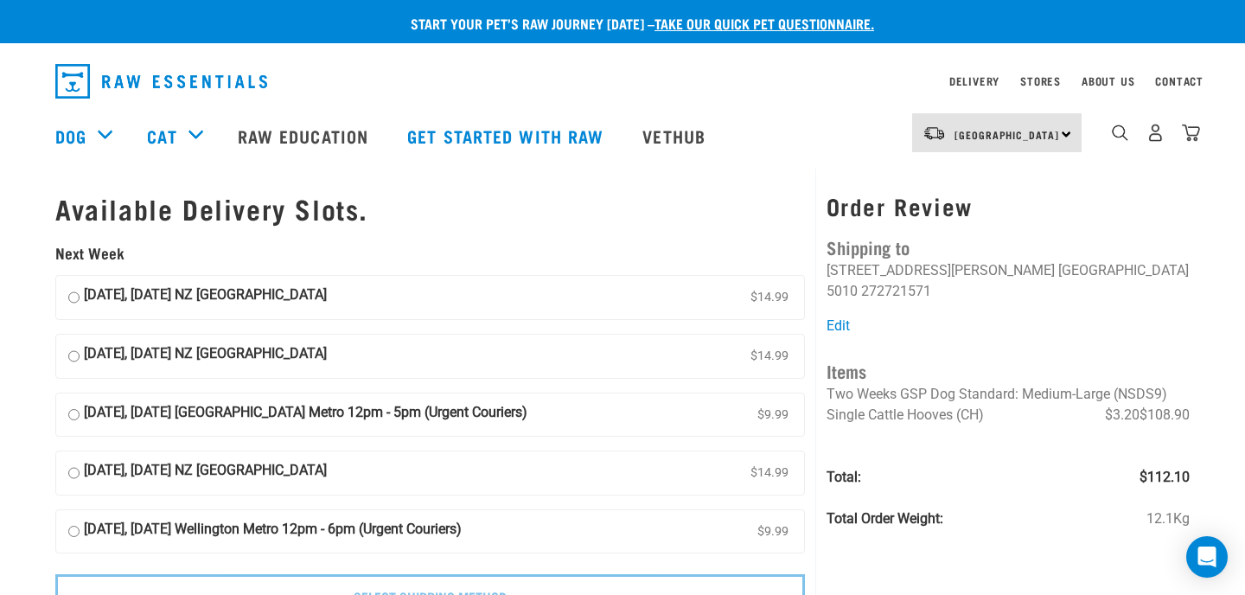
click at [75, 296] on input "[DATE], [DATE] NZ [GEOGRAPHIC_DATA] $14.99" at bounding box center [73, 297] width 11 height 26
radio input "true"
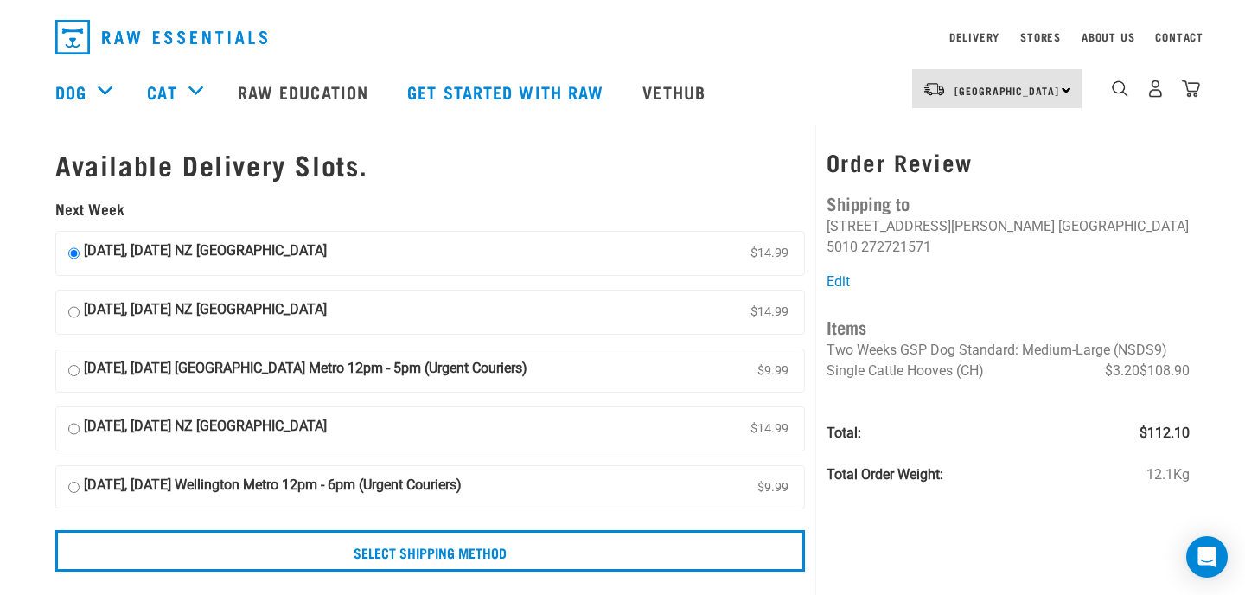
scroll to position [45, 0]
click at [74, 371] on input "[DATE], [DATE] [GEOGRAPHIC_DATA] Metro 12pm - 5pm (Urgent Couriers) $9.99" at bounding box center [73, 370] width 11 height 26
radio input "true"
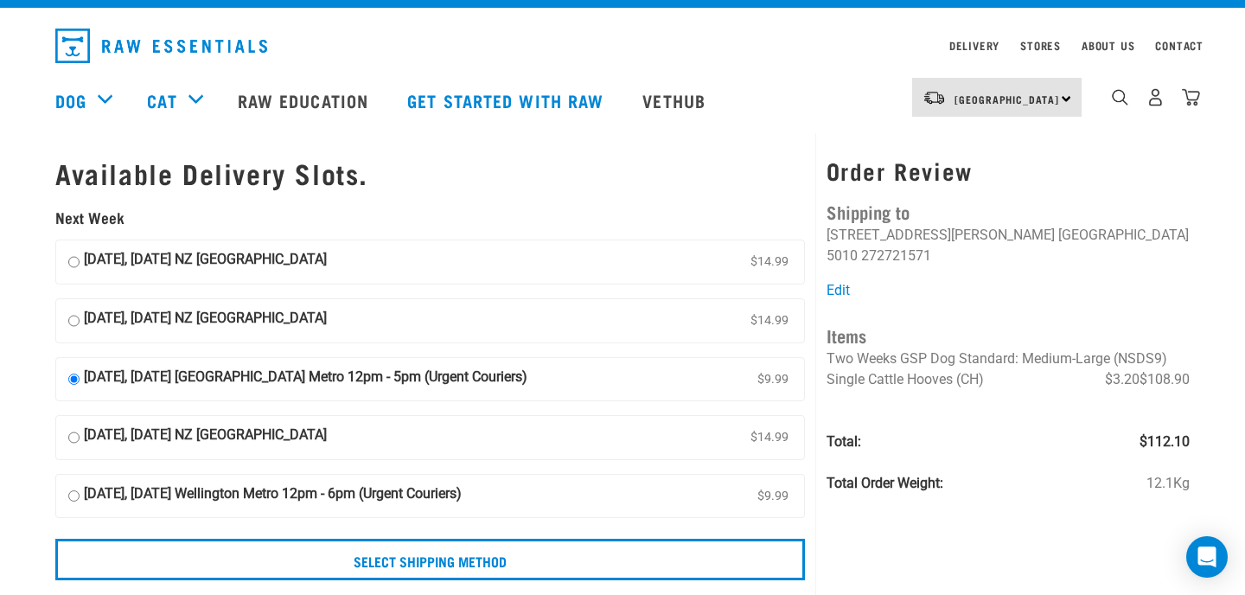
scroll to position [33, 0]
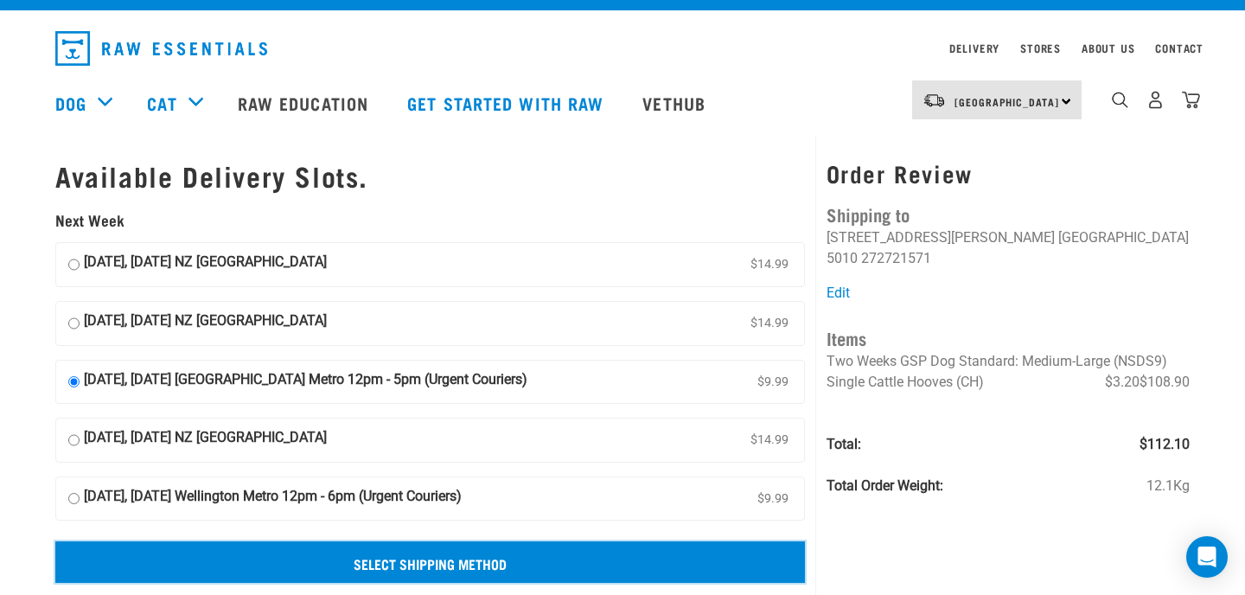
click at [406, 563] on input "Select Shipping Method" at bounding box center [430, 562] width 750 height 42
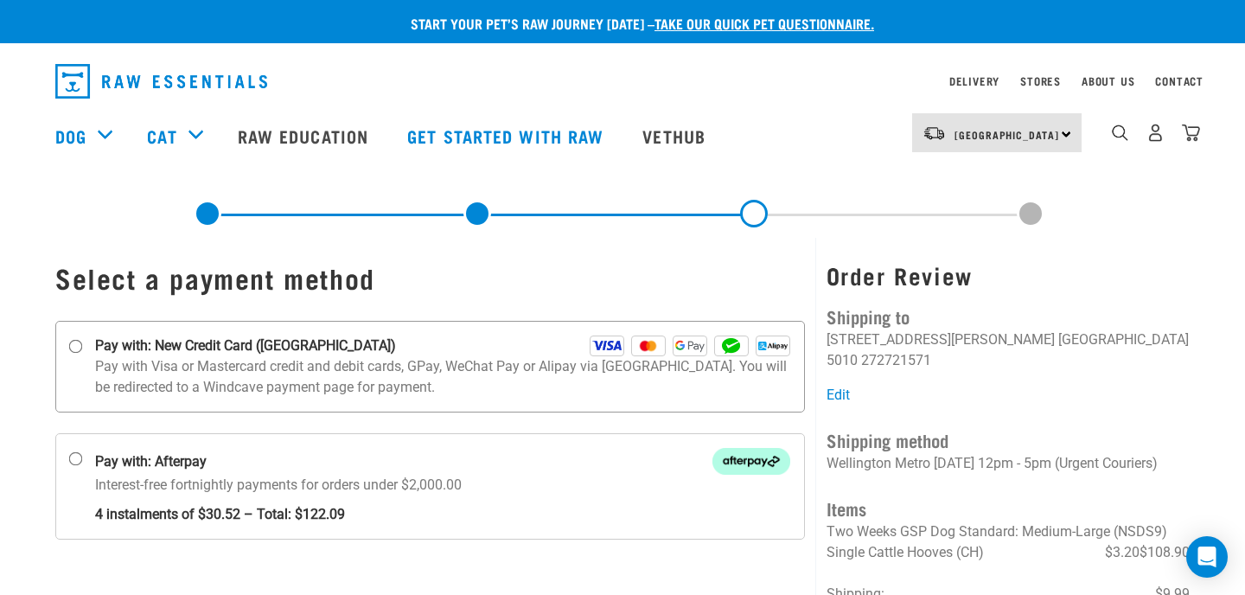
click at [73, 350] on input "Pay with: New Credit Card ([GEOGRAPHIC_DATA])" at bounding box center [76, 347] width 14 height 14
radio input "true"
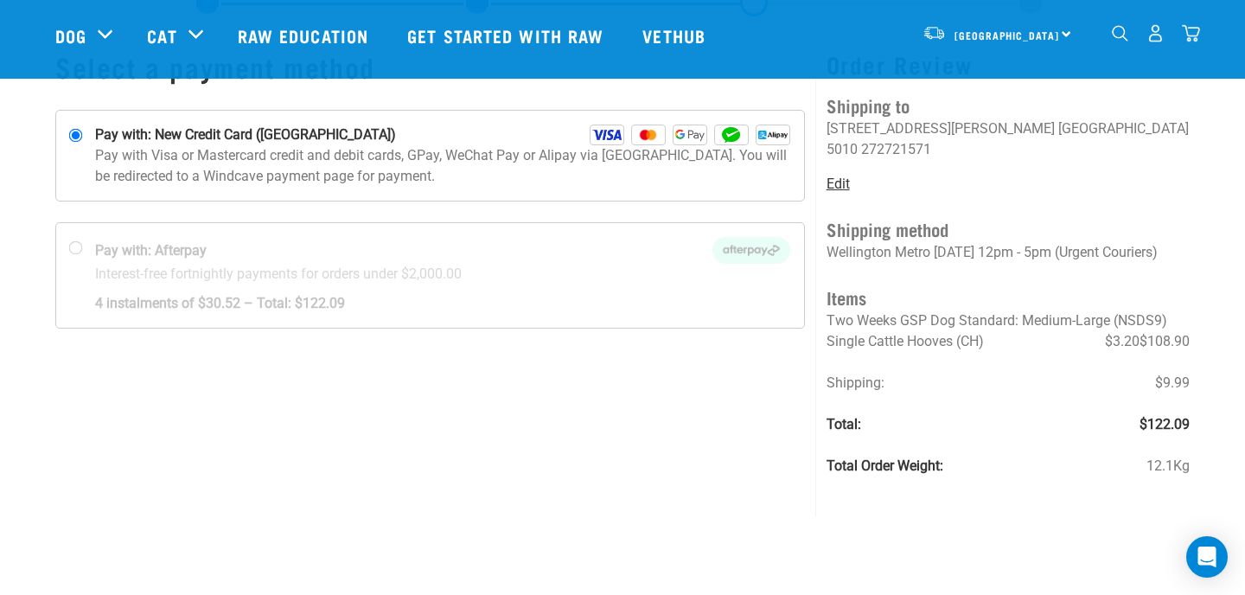
scroll to position [97, 0]
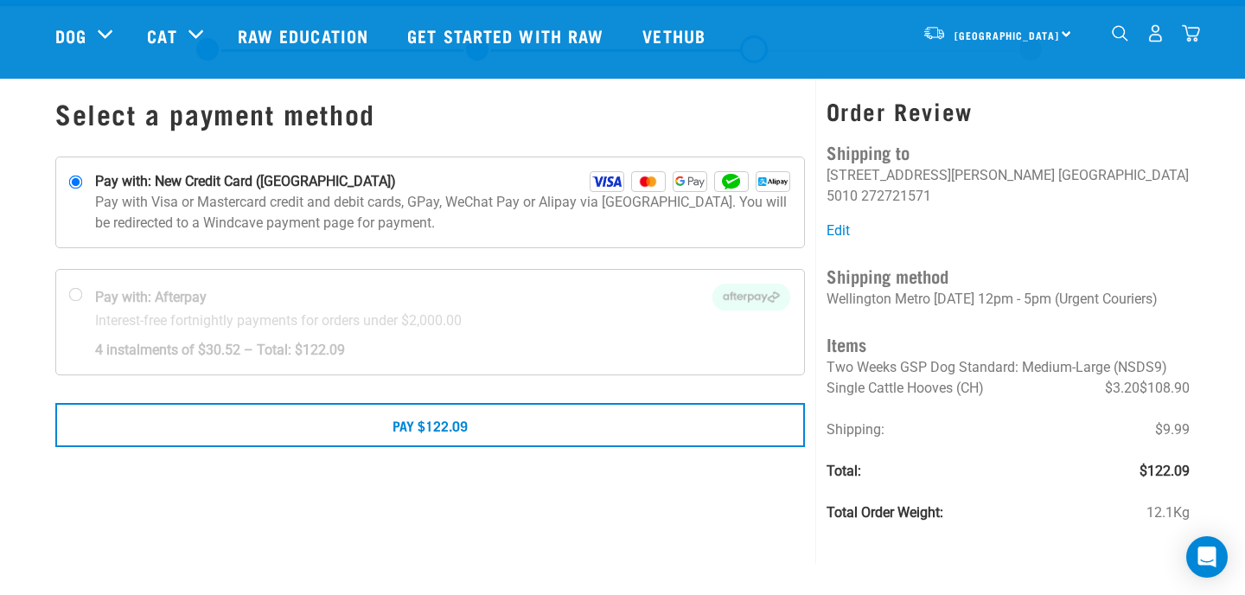
scroll to position [86, 0]
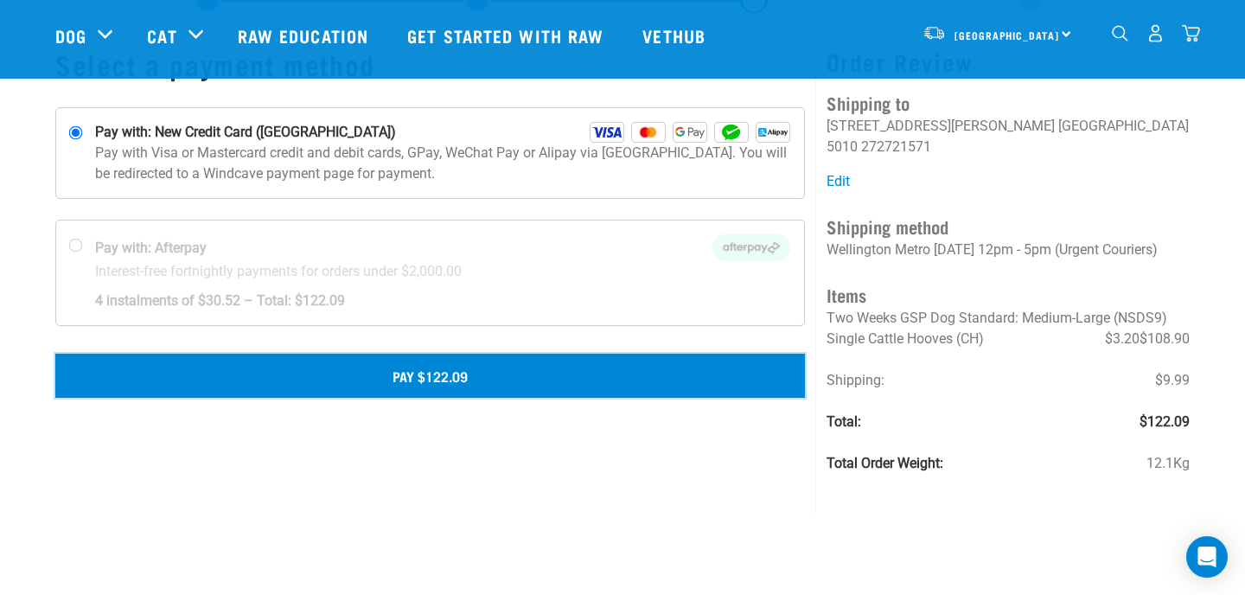
click at [444, 376] on button "Pay $122.09" at bounding box center [430, 375] width 750 height 43
